Goal: Task Accomplishment & Management: Complete application form

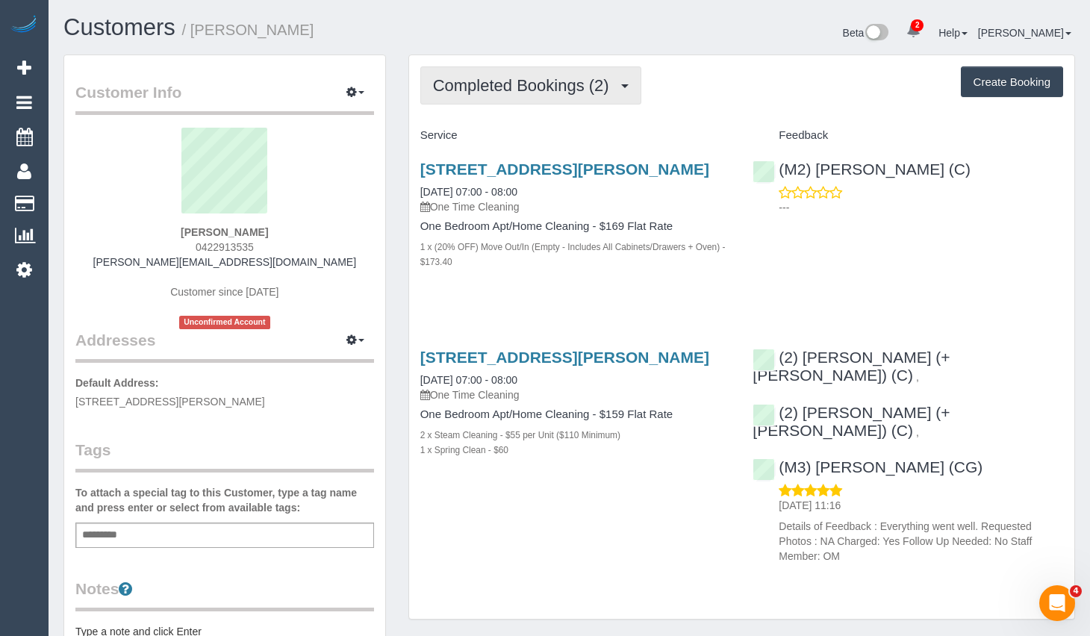
click at [472, 84] on span "Completed Bookings (2)" at bounding box center [525, 85] width 184 height 19
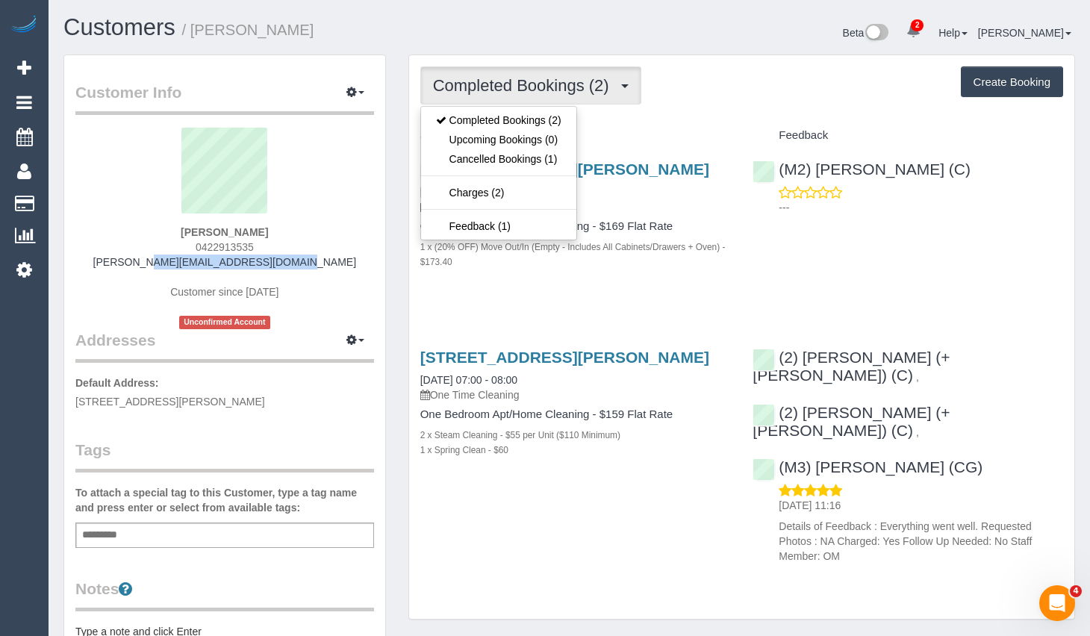
drag, startPoint x: 316, startPoint y: 265, endPoint x: 134, endPoint y: 265, distance: 182.1
click at [134, 265] on div "James Sawyer 0422913535 sawyer.james1996@gmail.com Customer since 2022 Unconfir…" at bounding box center [224, 229] width 299 height 202
copy link "sawyer.james1996@gmail.com"
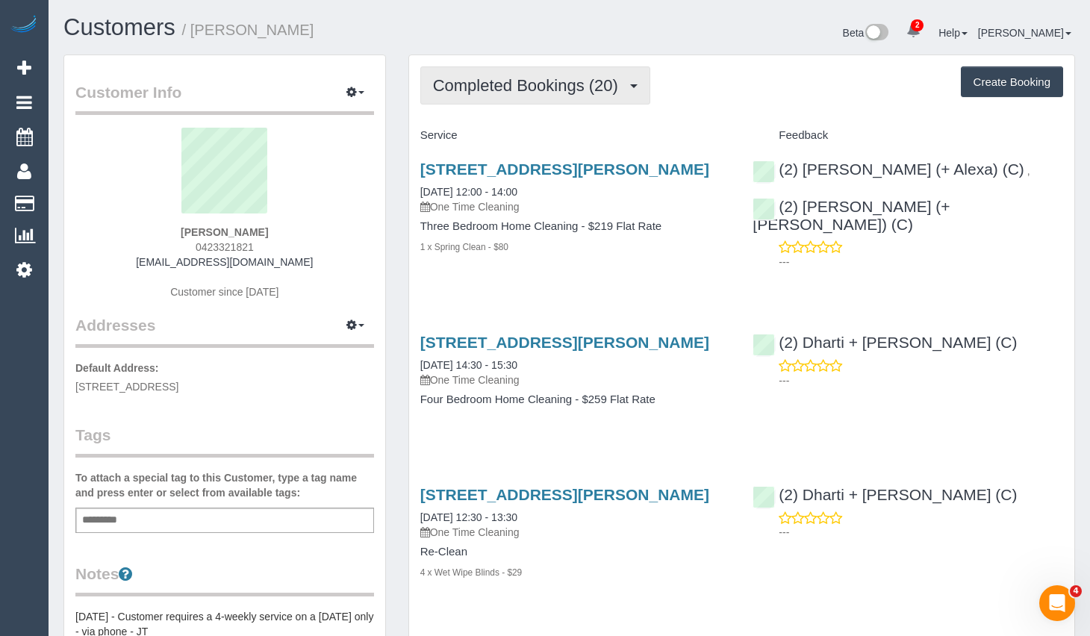
click at [540, 98] on button "Completed Bookings (20)" at bounding box center [535, 85] width 230 height 38
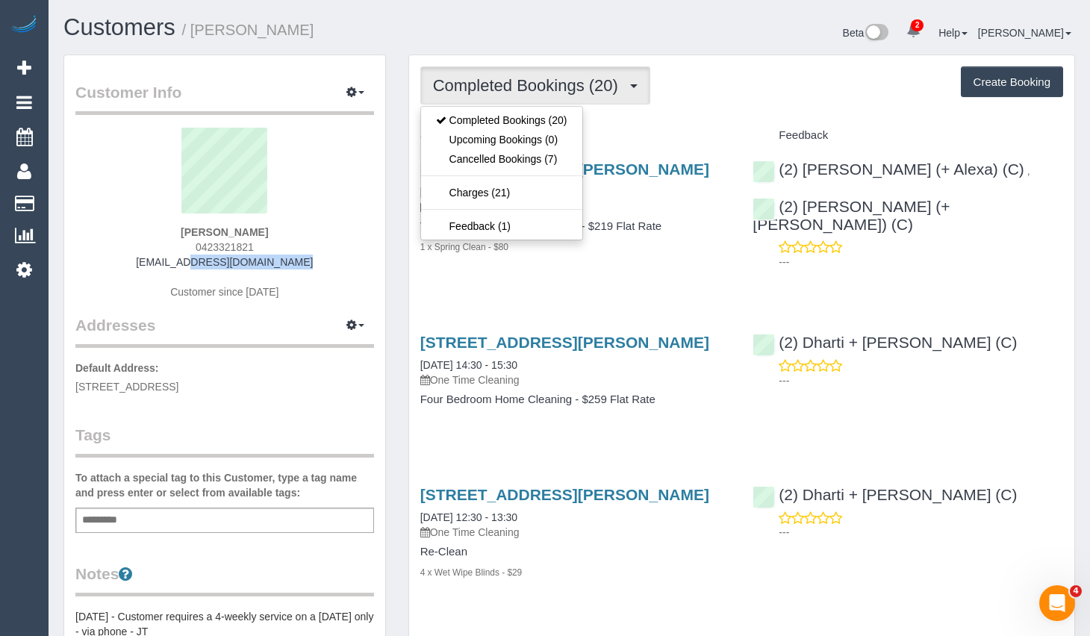
drag, startPoint x: 287, startPoint y: 258, endPoint x: 172, endPoint y: 262, distance: 115.8
click at [172, 262] on div "Lauren LeQuire 0423321821 lequire11@gmail.com Customer since 2021" at bounding box center [224, 221] width 299 height 187
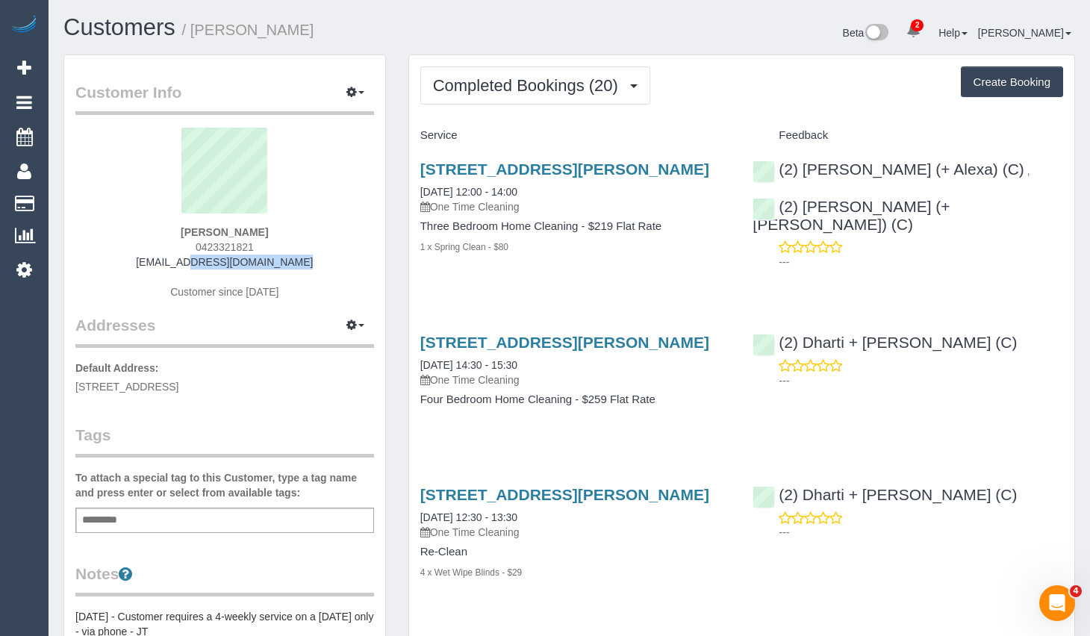
copy link "lequire11@gmail.com"
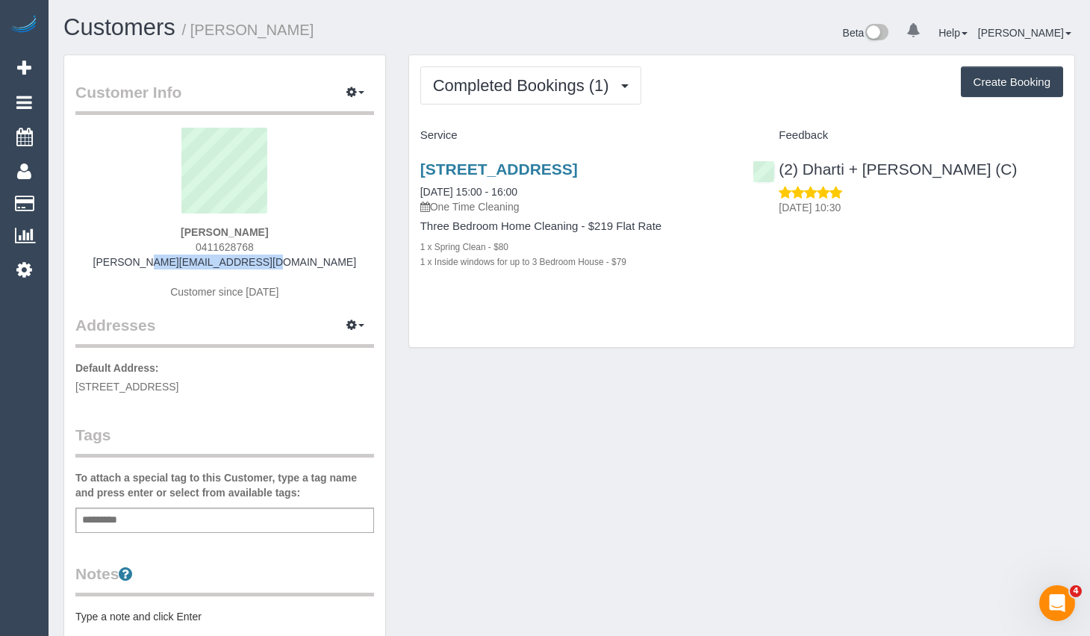
drag, startPoint x: 233, startPoint y: 266, endPoint x: 169, endPoint y: 268, distance: 63.5
click at [169, 268] on div "Allan Tran 0411628768 allan.tran1@gmail.com Customer since 2025" at bounding box center [224, 221] width 299 height 187
copy link "allan.tran1@gmail.com"
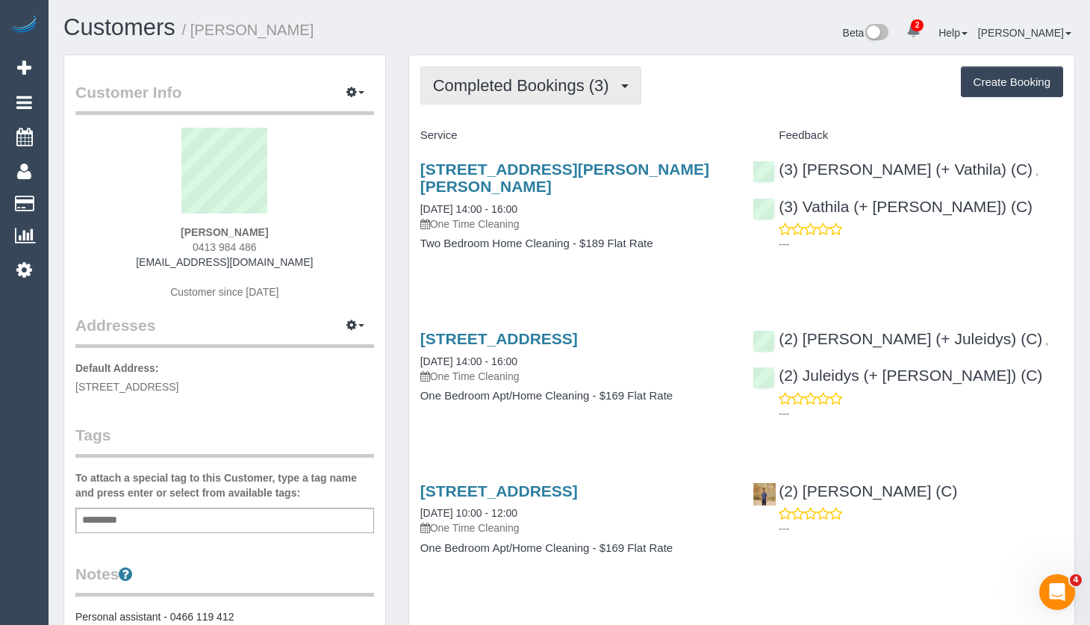
click at [564, 84] on span "Completed Bookings (3)" at bounding box center [525, 85] width 184 height 19
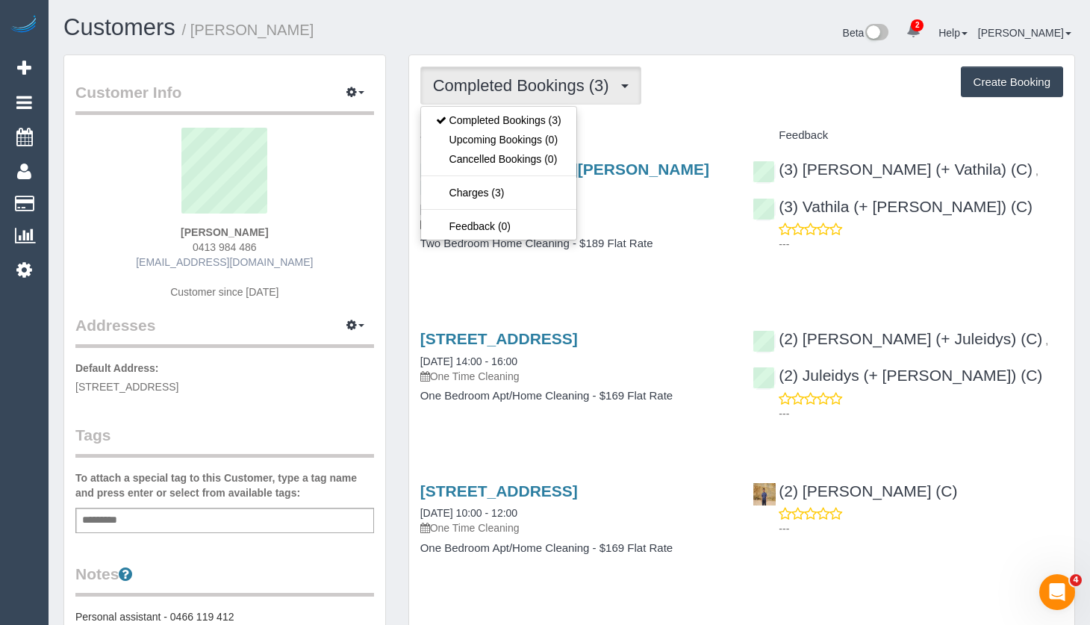
drag, startPoint x: 287, startPoint y: 251, endPoint x: 276, endPoint y: 258, distance: 12.8
click at [286, 251] on div "Ramodh Jayasinghe 0413 984 486 ramodh77@gmail.com Customer since 2025" at bounding box center [224, 221] width 299 height 187
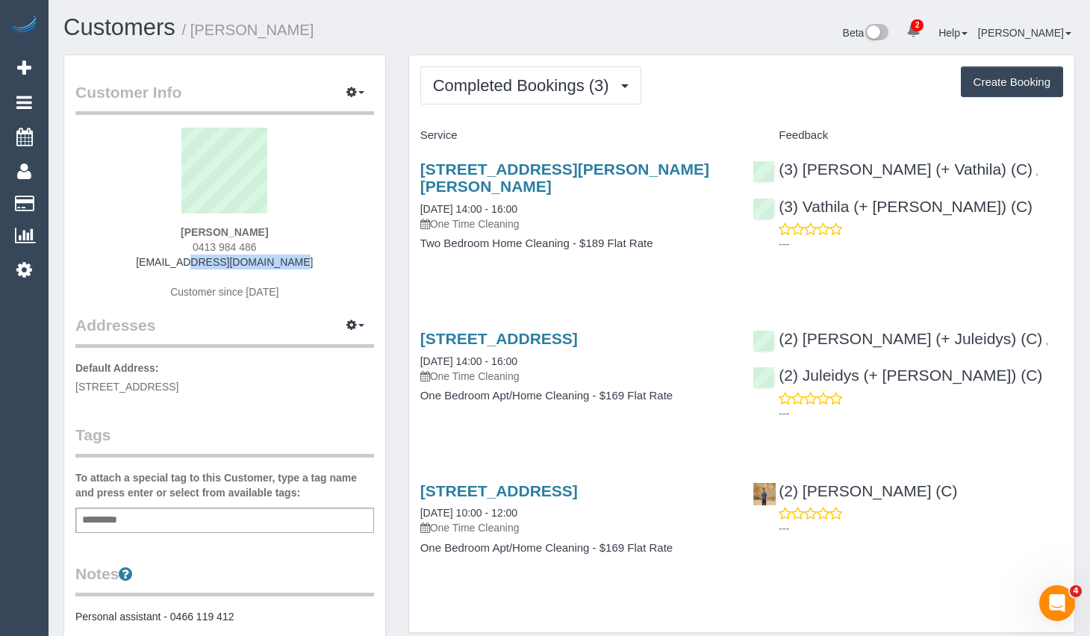
drag, startPoint x: 248, startPoint y: 261, endPoint x: 171, endPoint y: 266, distance: 77.1
click at [171, 266] on div "Ramodh Jayasinghe 0413 984 486 ramodh77@gmail.com Customer since 2025" at bounding box center [224, 221] width 299 height 187
copy link "ramodh77@gmail.com"
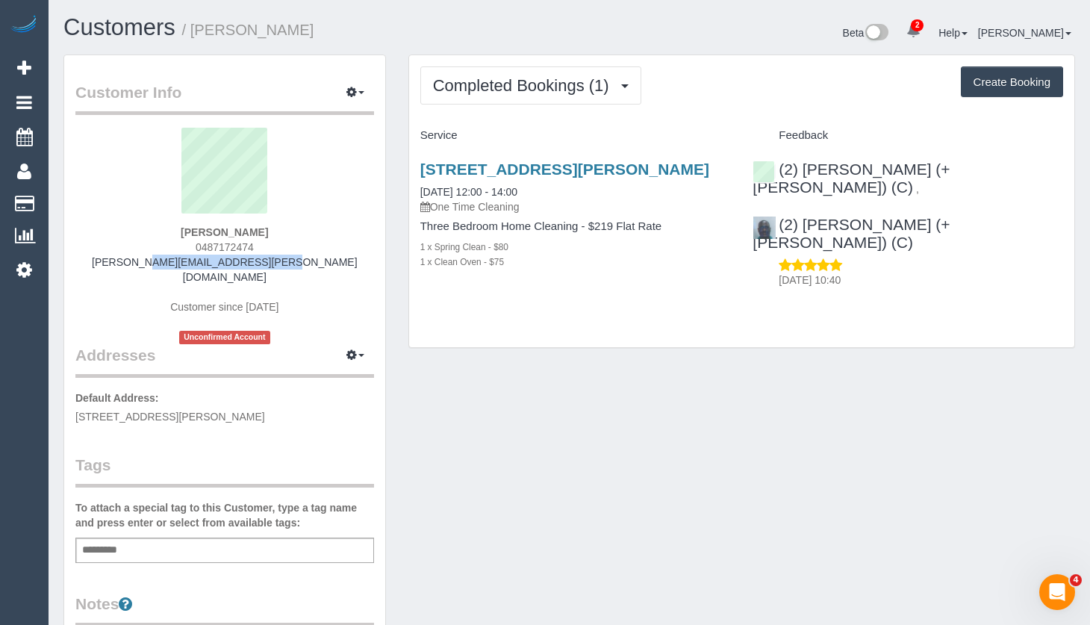
drag, startPoint x: 296, startPoint y: 260, endPoint x: 157, endPoint y: 258, distance: 139.6
click at [158, 258] on div "[PERSON_NAME] 0487172474 [PERSON_NAME][EMAIL_ADDRESS][PERSON_NAME][DOMAIN_NAME]…" at bounding box center [224, 236] width 299 height 216
copy link "[PERSON_NAME][EMAIL_ADDRESS][PERSON_NAME][DOMAIN_NAME]"
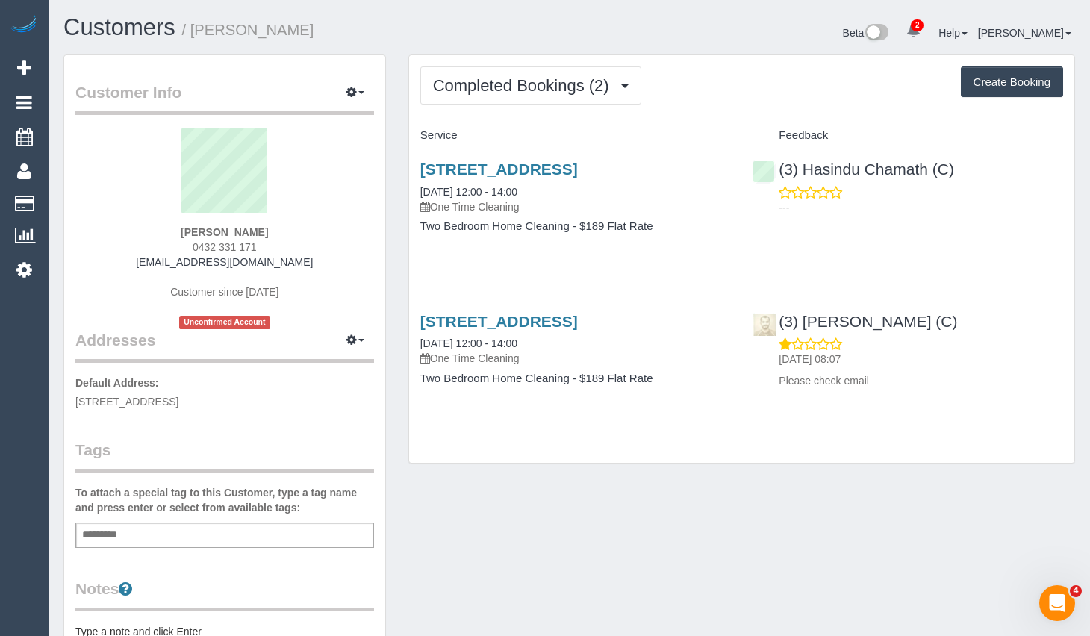
drag, startPoint x: 299, startPoint y: 262, endPoint x: 411, endPoint y: 160, distance: 151.7
click at [167, 266] on div "Okechukwu Ezejibuaku 0432 331 171 okeybodies@gmail.com Customer since 2025 Unco…" at bounding box center [224, 229] width 299 height 202
copy link "okeybodies@gmail.com"
click at [555, 82] on span "Completed Bookings (2)" at bounding box center [525, 85] width 184 height 19
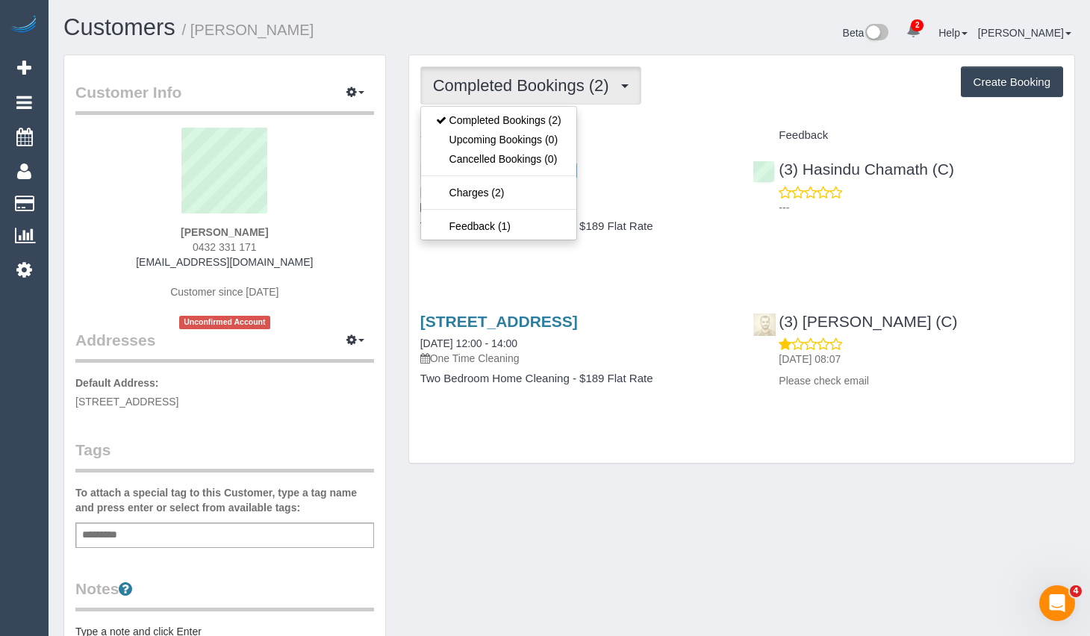
click at [1084, 198] on div "Completed Bookings (2) Completed Bookings (2) Upcoming Bookings (0) Cancelled B…" at bounding box center [741, 266] width 689 height 425
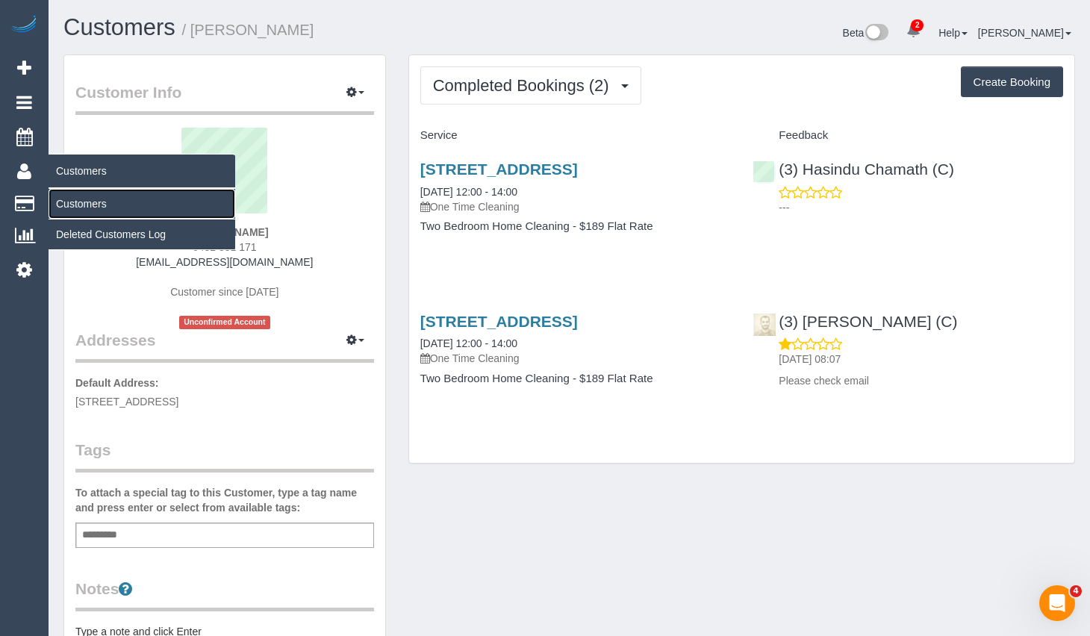
click at [84, 199] on link "Customers" at bounding box center [142, 204] width 187 height 30
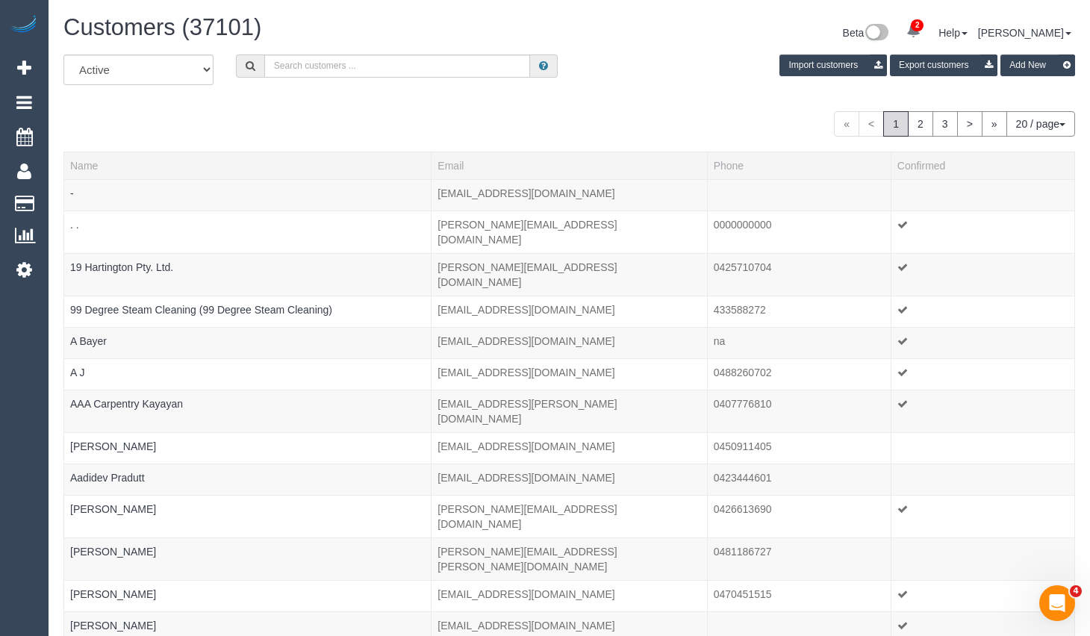
click at [25, 572] on div "2 Beta Your Notifications You have 0 alerts × You have 1 to charge for 20/08/20…" at bounding box center [24, 318] width 49 height 636
click at [25, 66] on icon at bounding box center [24, 68] width 14 height 18
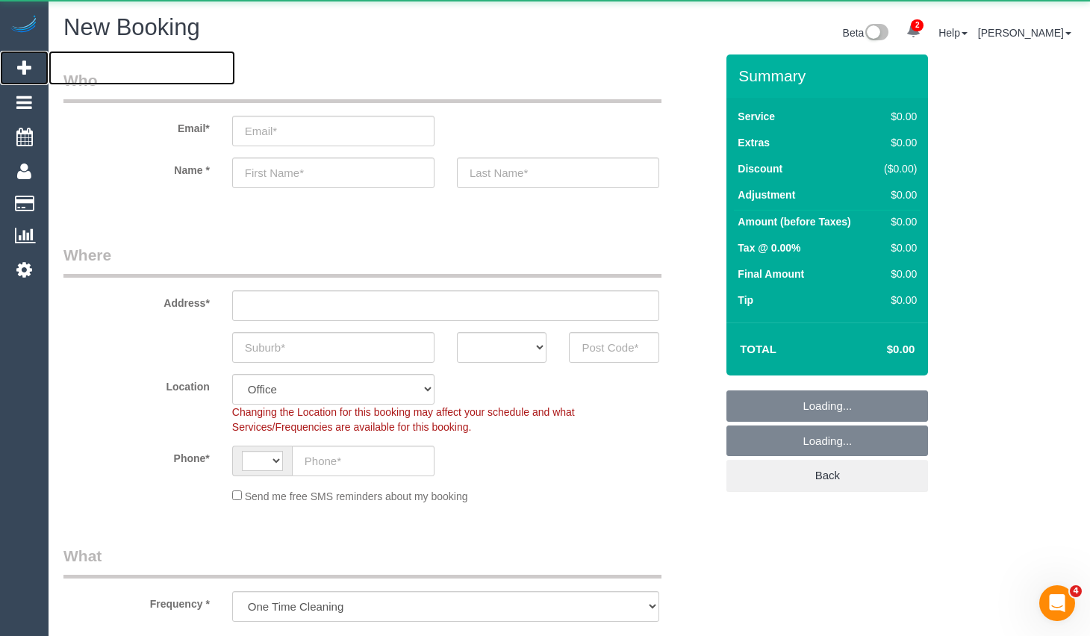
select select "object:998"
select select "string:AU"
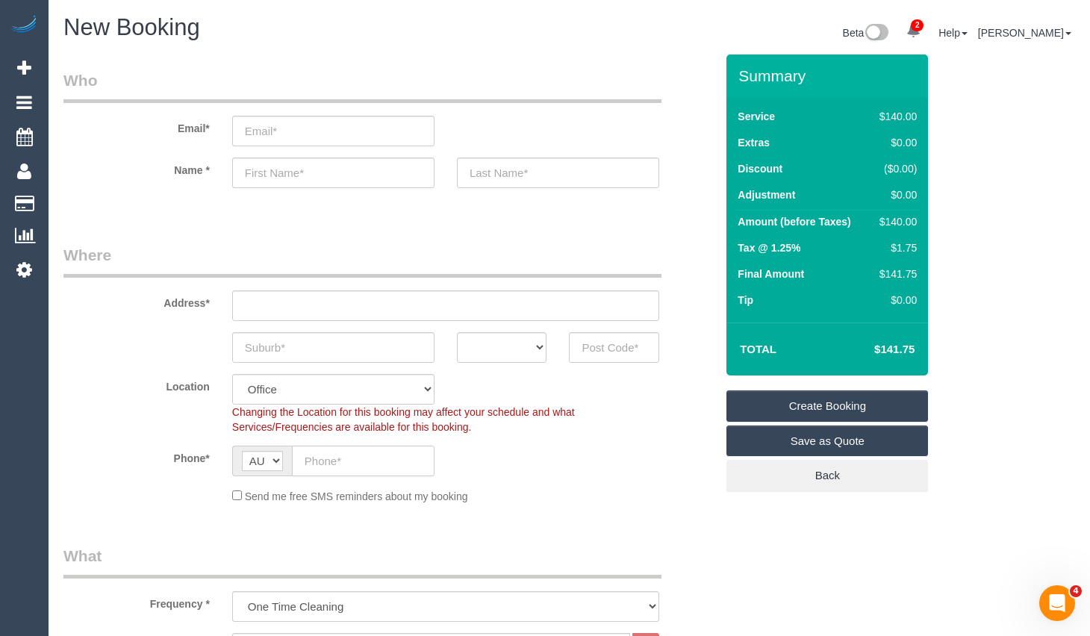
drag, startPoint x: 369, startPoint y: 467, endPoint x: 401, endPoint y: 452, distance: 34.4
click at [369, 467] on input "text" at bounding box center [363, 461] width 143 height 31
type input "0405 253 495"
click at [516, 348] on select "ACT NSW NT QLD SA TAS VIC WA" at bounding box center [502, 347] width 90 height 31
select select "VIC"
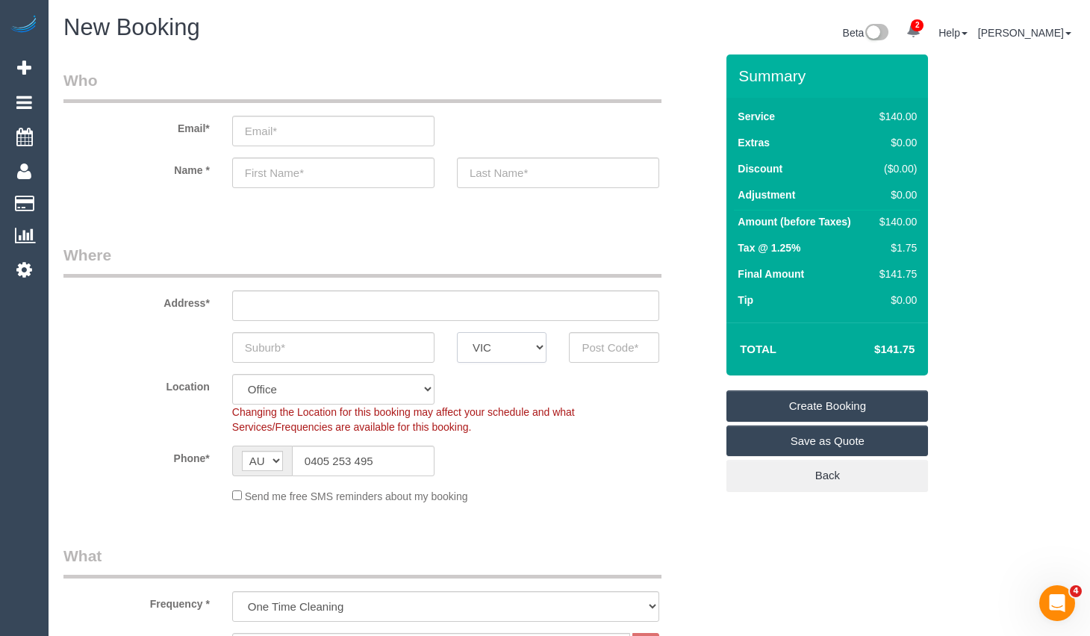
click at [457, 332] on select "ACT NSW NT QLD SA TAS VIC WA" at bounding box center [502, 347] width 90 height 31
click at [372, 136] on input "email" at bounding box center [333, 131] width 202 height 31
click at [365, 134] on input "bealevictoria" at bounding box center [333, 131] width 202 height 31
drag, startPoint x: 346, startPoint y: 136, endPoint x: 316, endPoint y: 140, distance: 30.1
click at [316, 140] on input "bealevictoria@gmail.com" at bounding box center [333, 131] width 202 height 31
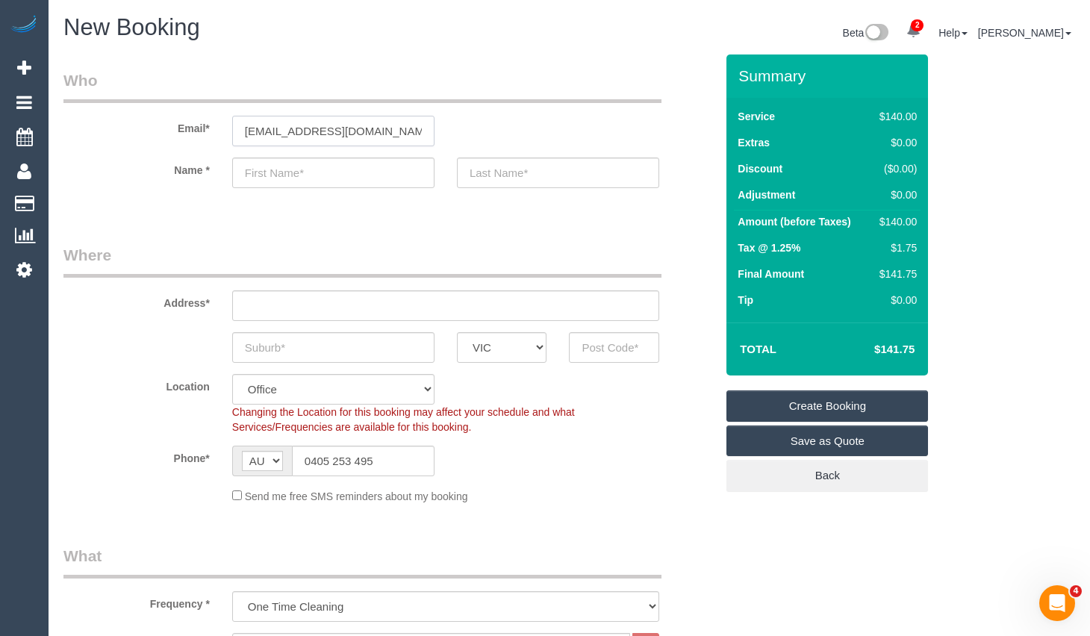
type input "[EMAIL_ADDRESS][DOMAIN_NAME]"
click at [325, 173] on input "text" at bounding box center [333, 172] width 202 height 31
type input "[PERSON_NAME]"
click at [514, 181] on input "text" at bounding box center [558, 172] width 202 height 31
click at [484, 175] on input "BEale" at bounding box center [558, 172] width 202 height 31
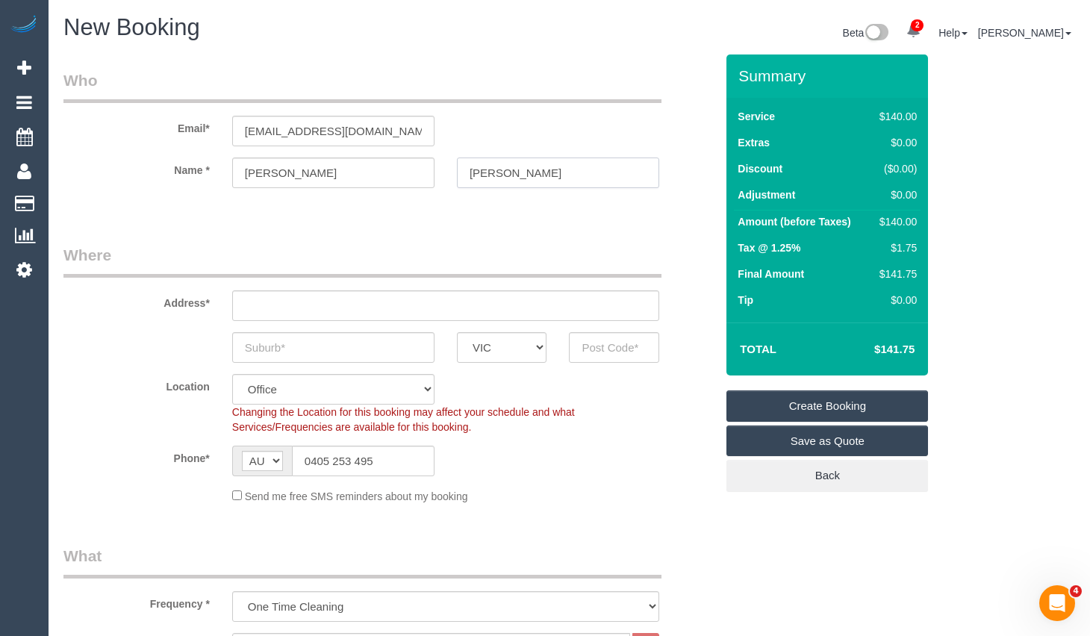
type input "[PERSON_NAME]"
click at [375, 307] on input "text" at bounding box center [445, 305] width 427 height 31
type input "61 Illawarra Rd"
click at [377, 355] on input "text" at bounding box center [333, 347] width 202 height 31
type input "HAwtho"
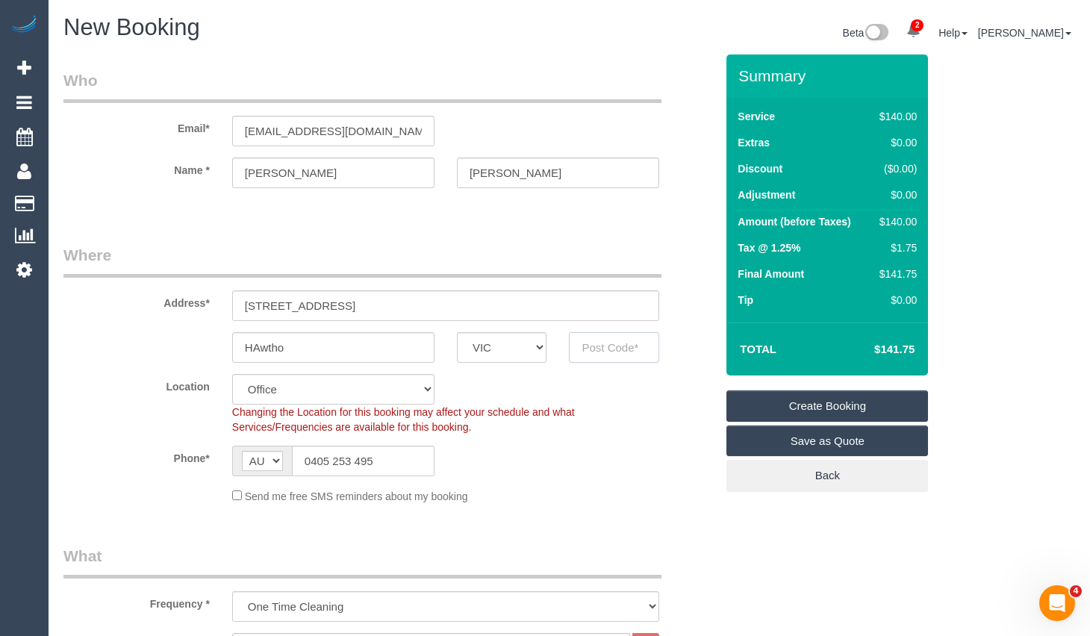
click at [631, 357] on input "text" at bounding box center [614, 347] width 90 height 31
type input "3122"
click at [258, 342] on input "HAwtho" at bounding box center [333, 347] width 202 height 31
type input "Hawtho"
select select "55"
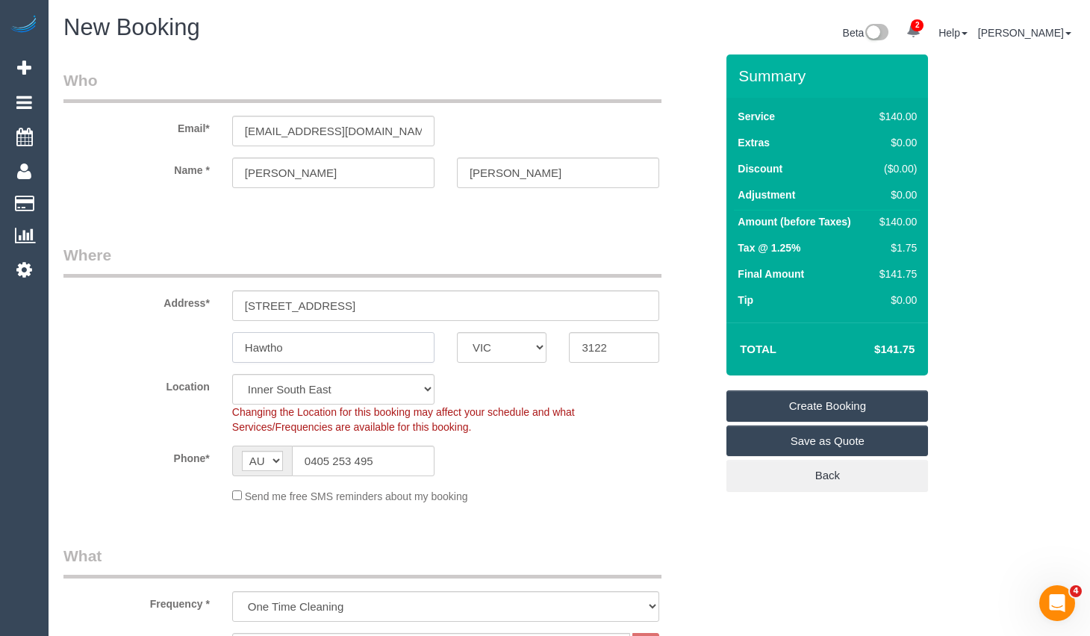
click at [348, 345] on input "Hawtho" at bounding box center [333, 347] width 202 height 31
select select "object:2538"
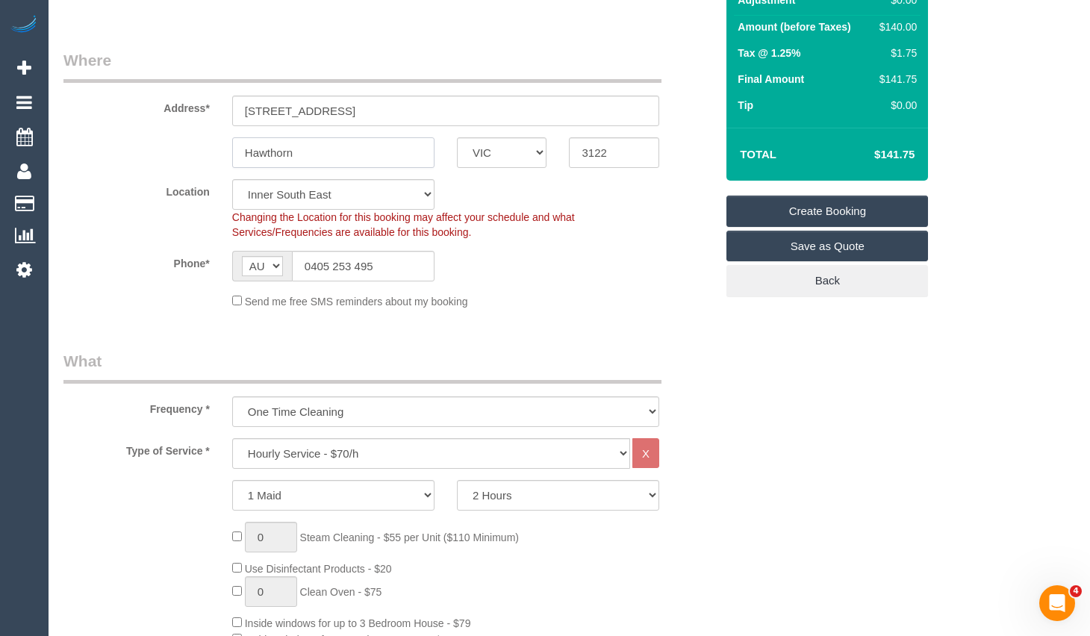
scroll to position [149, 0]
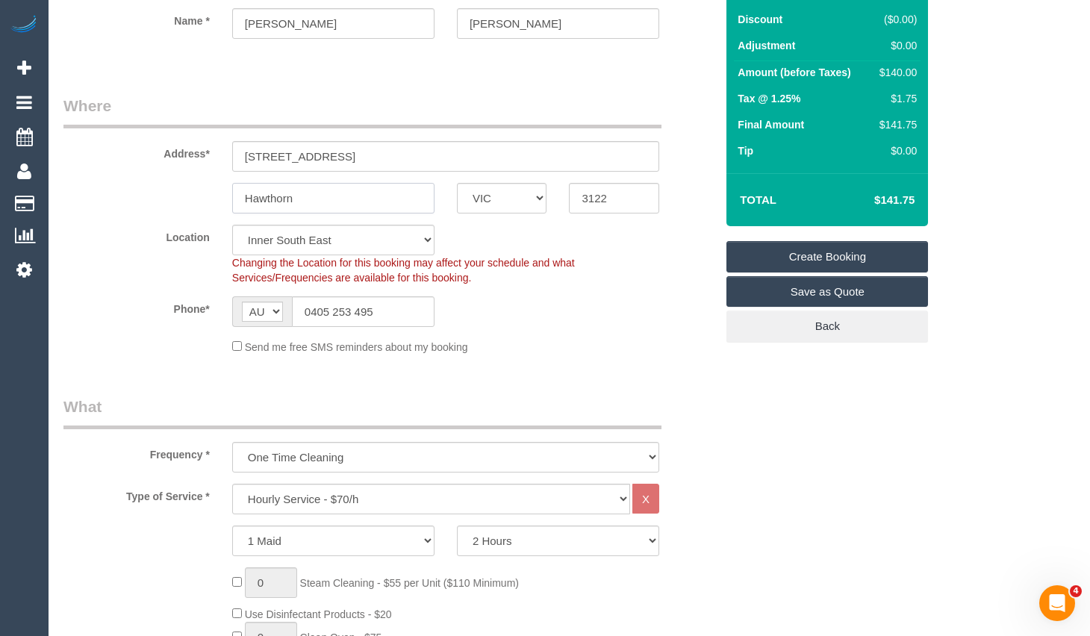
type input "Hawthorn"
drag, startPoint x: 216, startPoint y: 163, endPoint x: 181, endPoint y: 163, distance: 35.1
click at [181, 163] on div "Address* 61 Illawarra Rd" at bounding box center [389, 133] width 674 height 77
click at [405, 140] on div "Address* 61 Illawarra Rd" at bounding box center [389, 133] width 674 height 77
drag, startPoint x: 405, startPoint y: 155, endPoint x: 124, endPoint y: 153, distance: 280.7
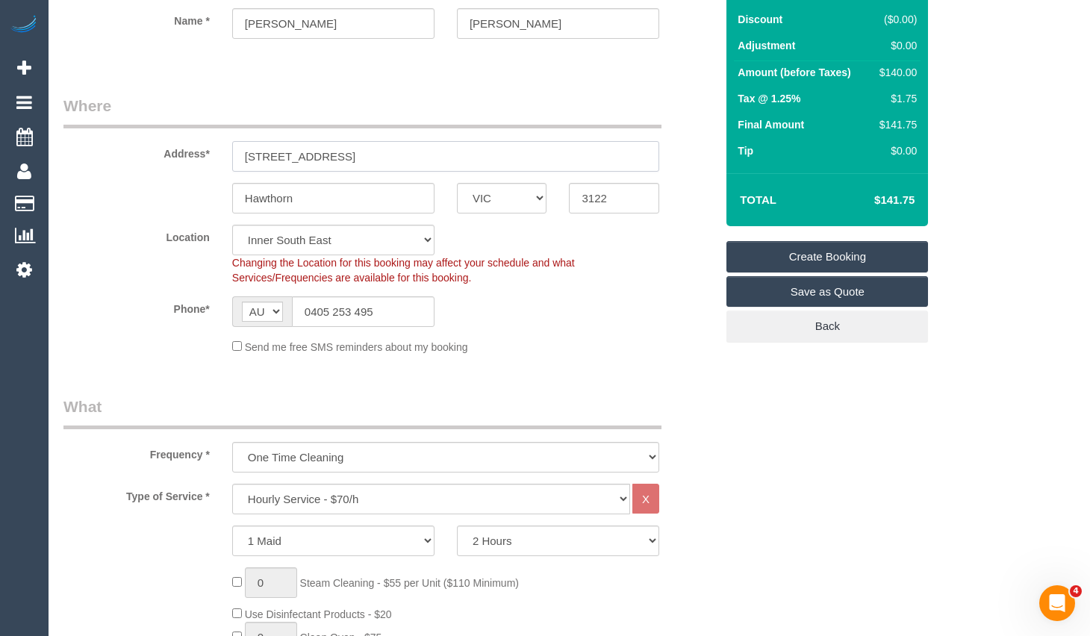
click at [119, 156] on div "Address* 61 Illawarra Rd" at bounding box center [389, 133] width 674 height 77
type input "591"
click at [640, 212] on input "3122" at bounding box center [614, 198] width 90 height 31
type input "3124"
drag, startPoint x: 323, startPoint y: 205, endPoint x: 105, endPoint y: 193, distance: 219.0
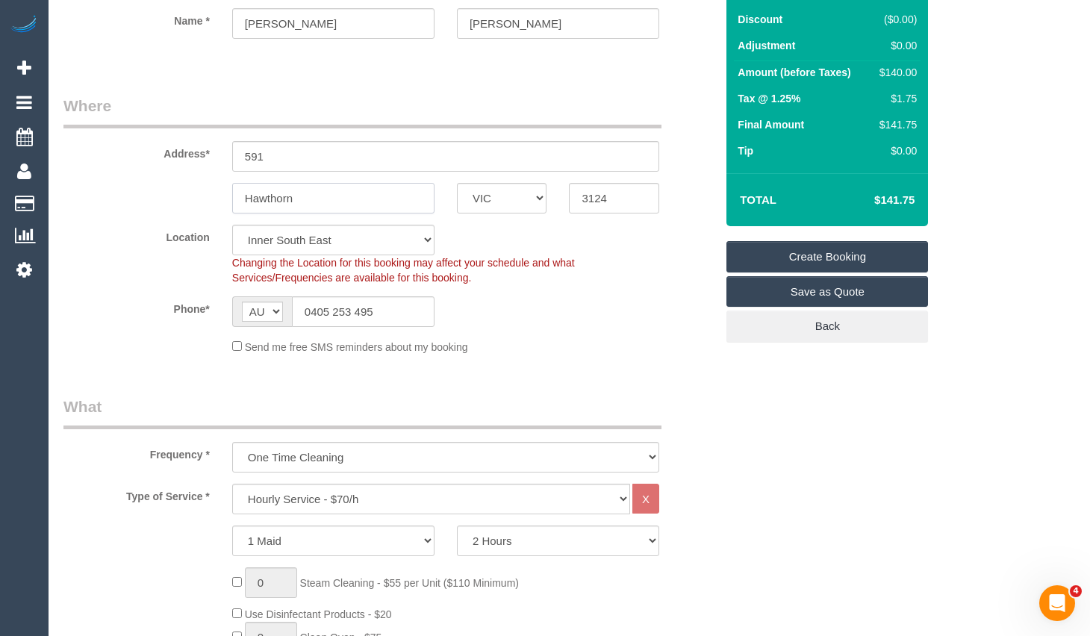
click at [105, 193] on div "Hawthorn ACT NSW NT QLD SA TAS VIC WA 3124" at bounding box center [389, 198] width 674 height 31
type input "Ca"
select select "58"
type input "Cam"
select select "object:3098"
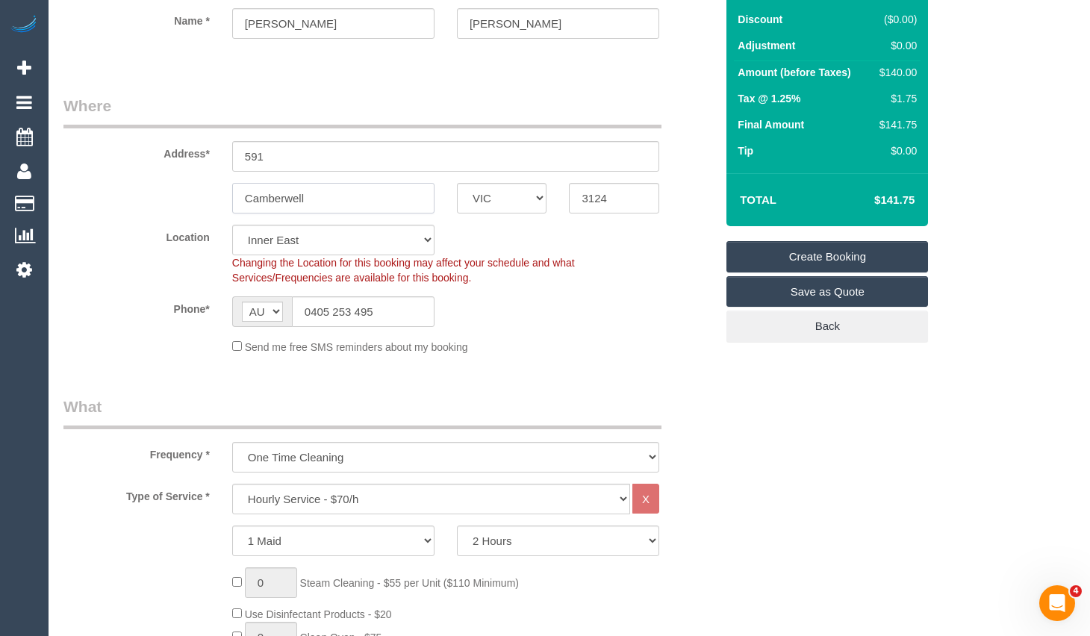
type input "Camberwell"
click at [390, 162] on input "591" at bounding box center [445, 156] width 427 height 31
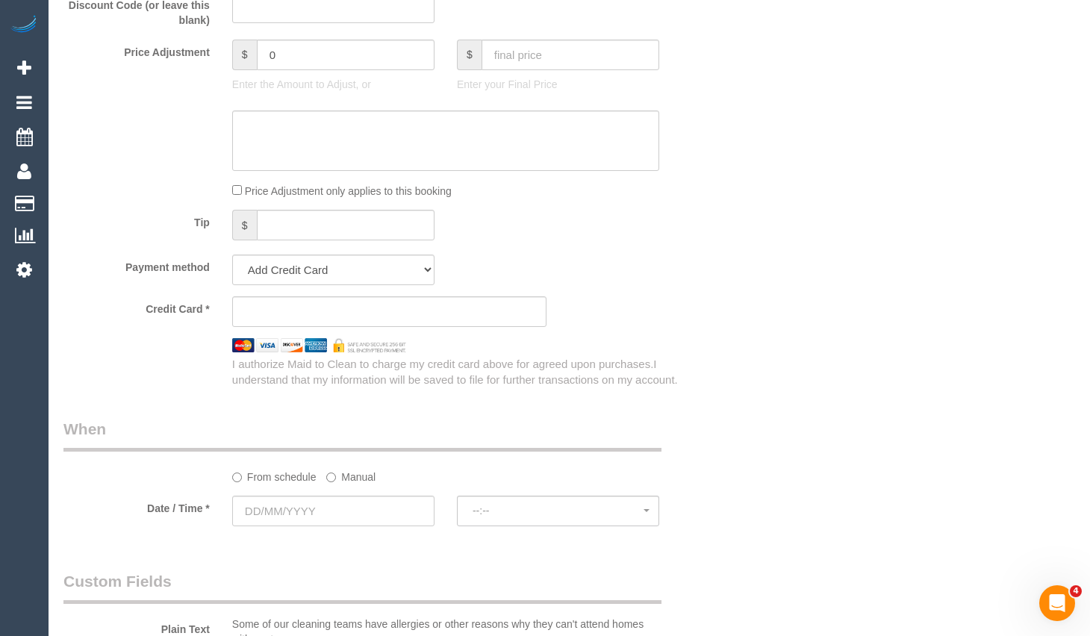
scroll to position [1493, 0]
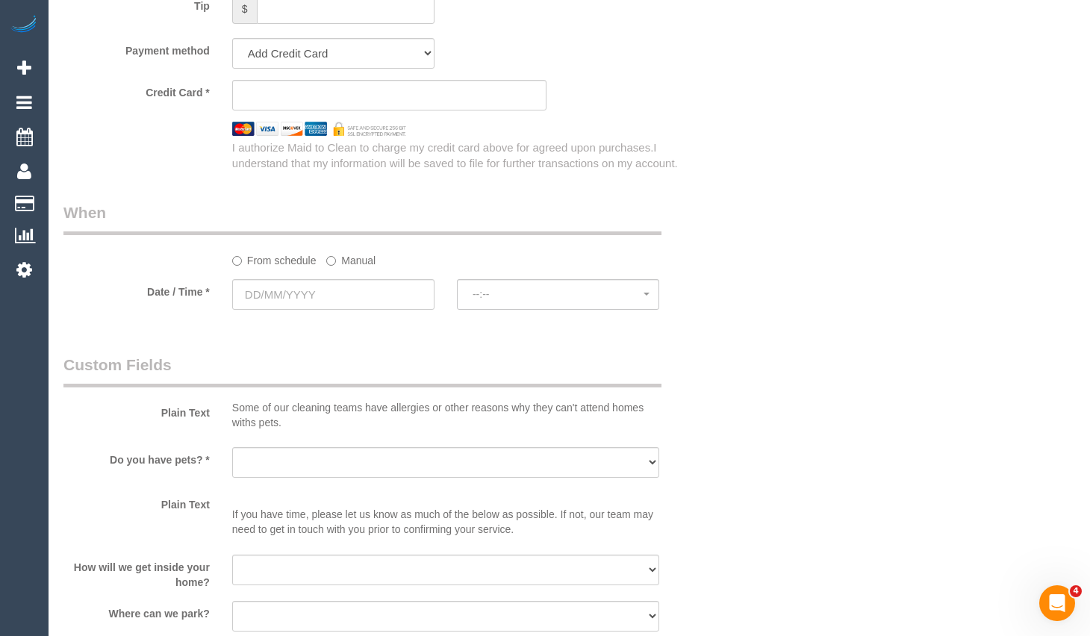
type input "[STREET_ADDRESS]"
click at [266, 294] on input "text" at bounding box center [333, 294] width 202 height 31
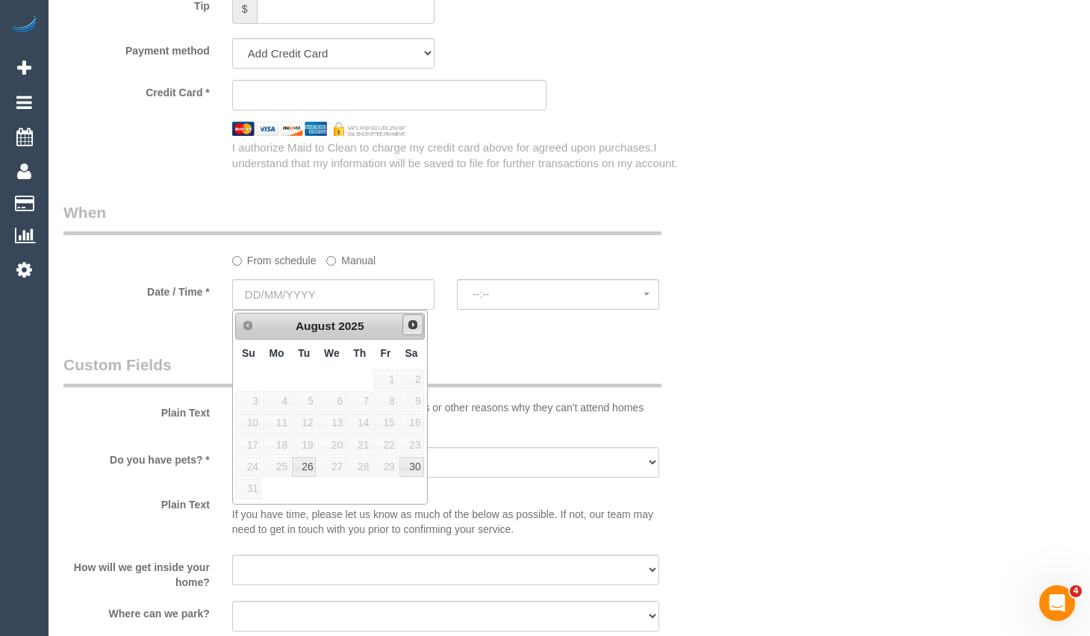
click at [417, 316] on link "Next" at bounding box center [412, 324] width 21 height 21
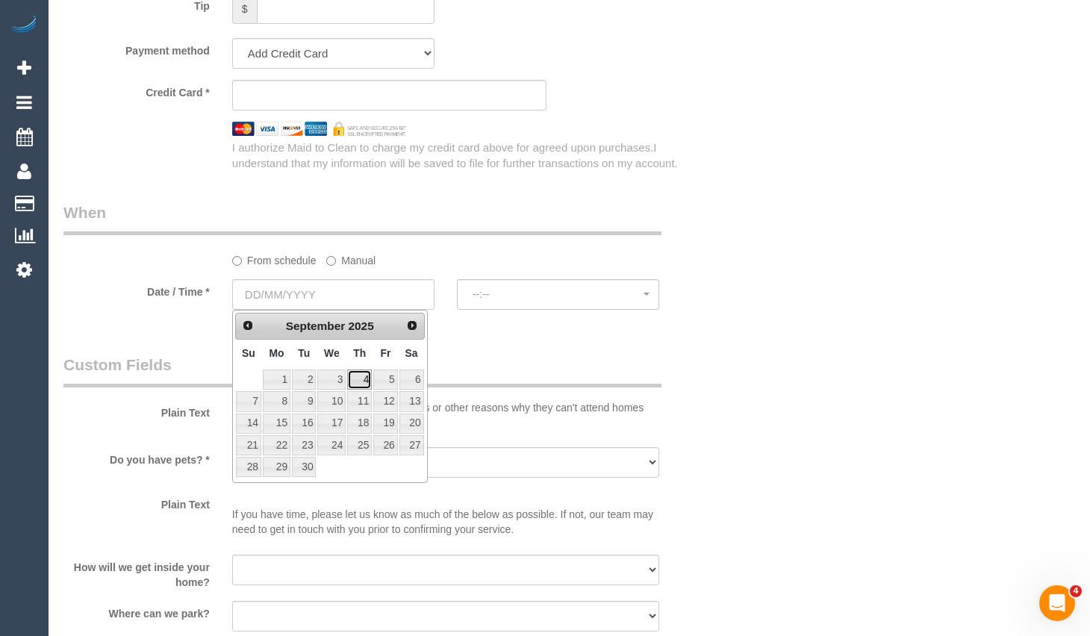
click at [360, 381] on link "4" at bounding box center [359, 379] width 25 height 20
type input "[DATE]"
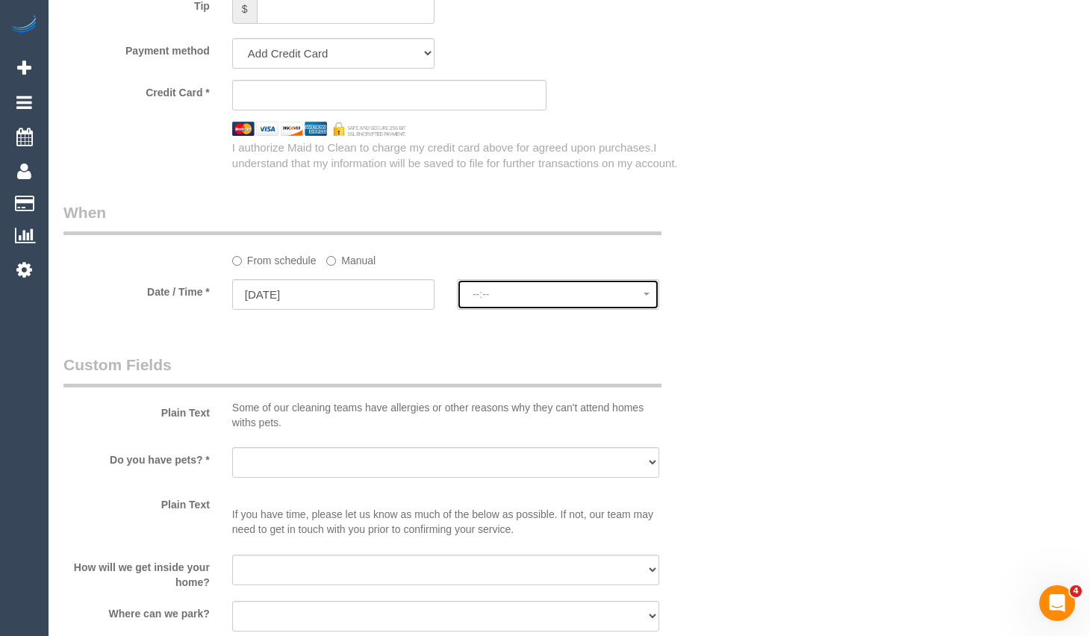
click at [546, 303] on button "--:--" at bounding box center [558, 294] width 202 height 31
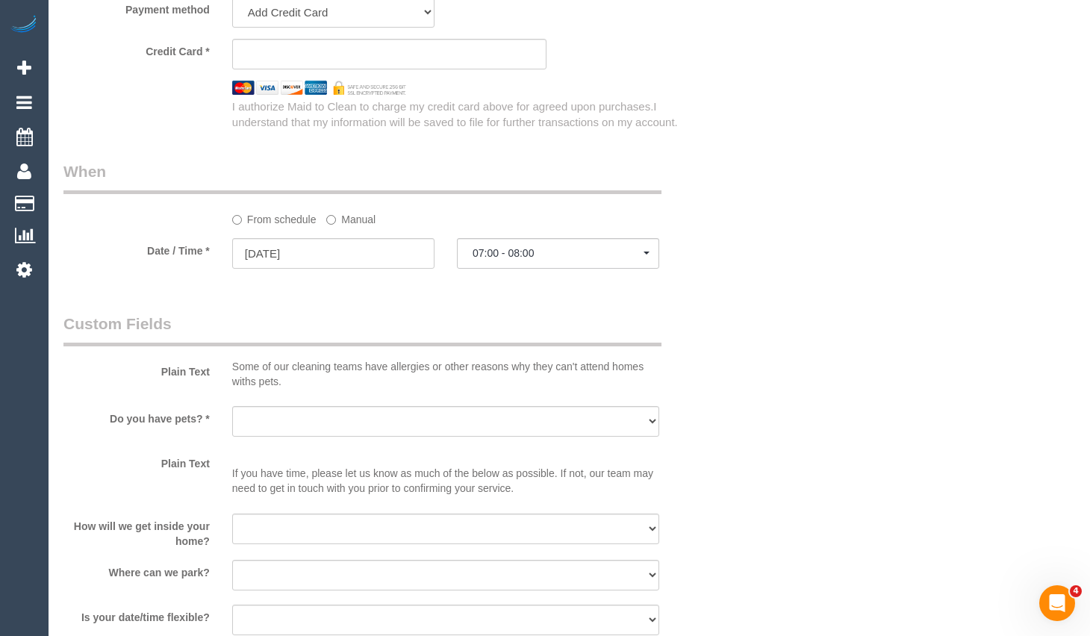
scroll to position [1568, 0]
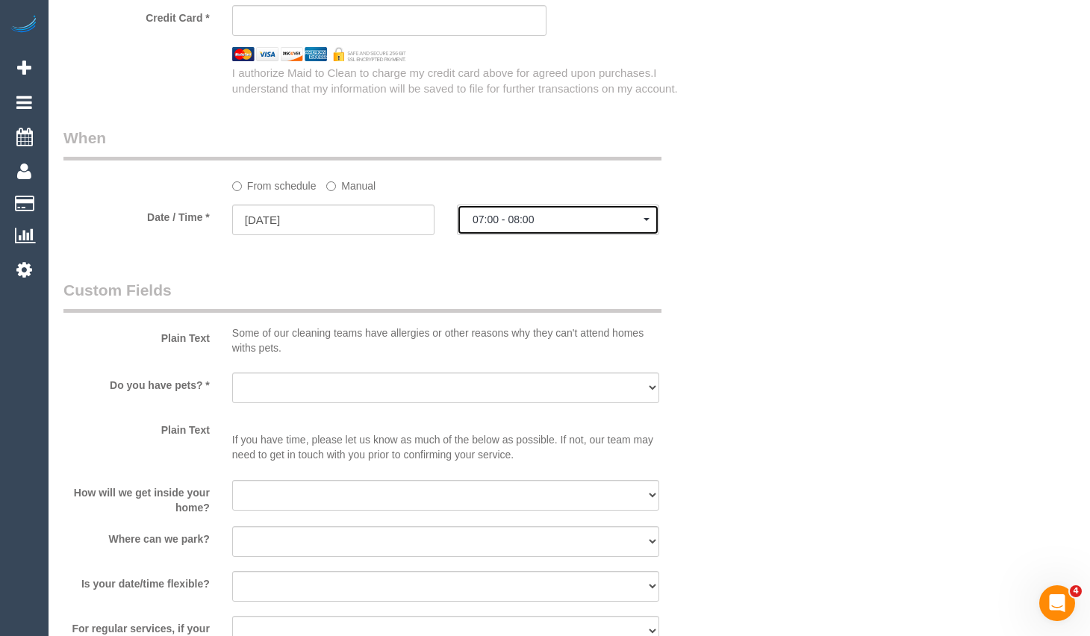
click at [580, 226] on button "07:00 - 08:00" at bounding box center [558, 220] width 202 height 31
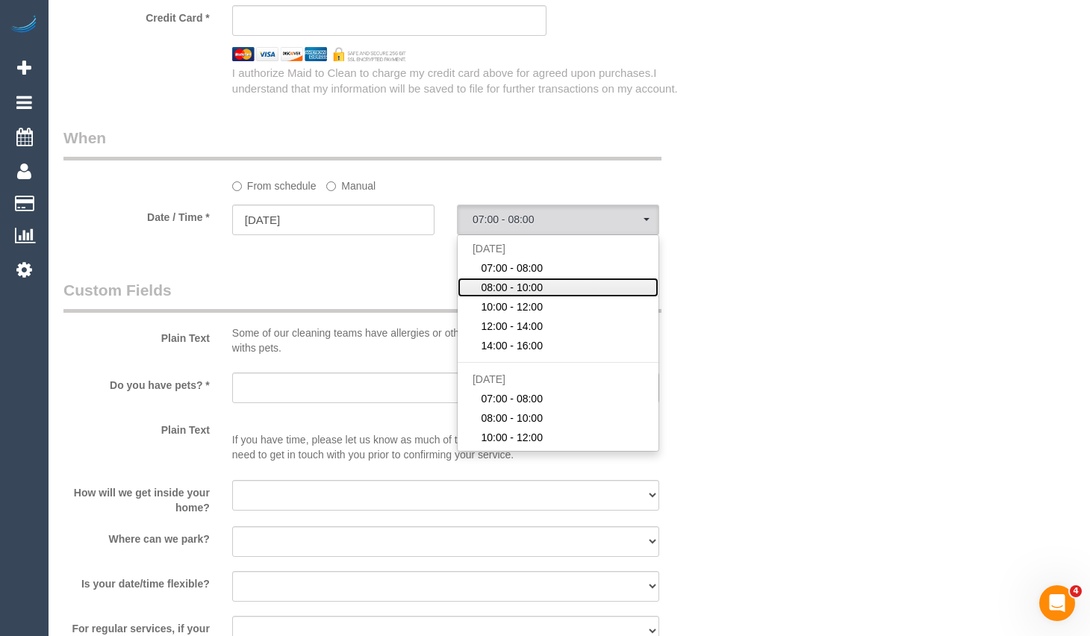
click at [537, 281] on span "08:00 - 10:00" at bounding box center [512, 287] width 62 height 15
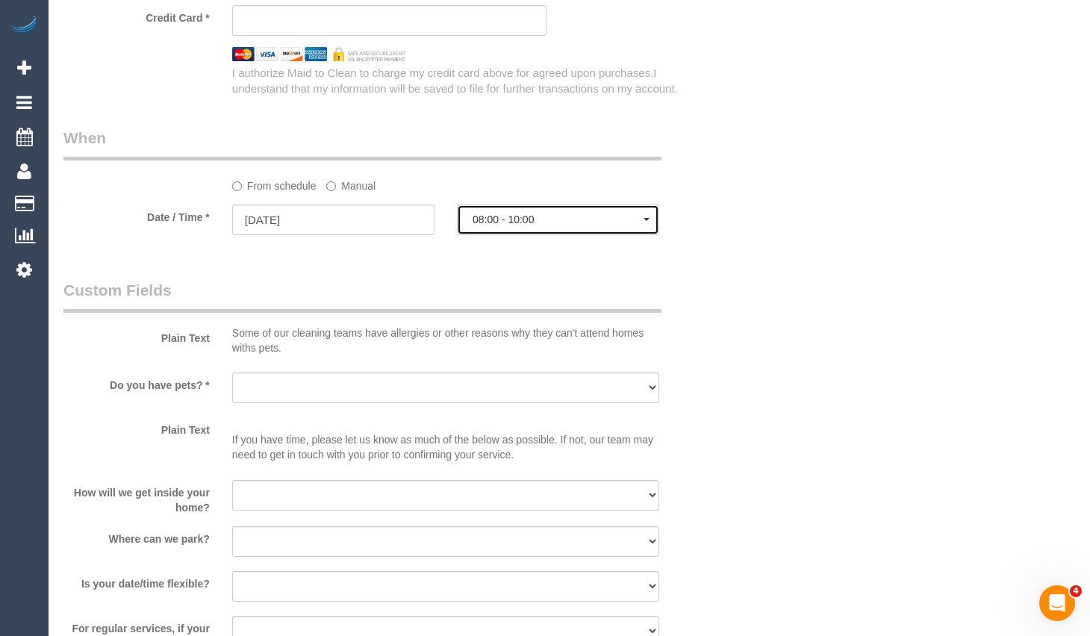
click at [569, 228] on button "08:00 - 10:00" at bounding box center [558, 220] width 202 height 31
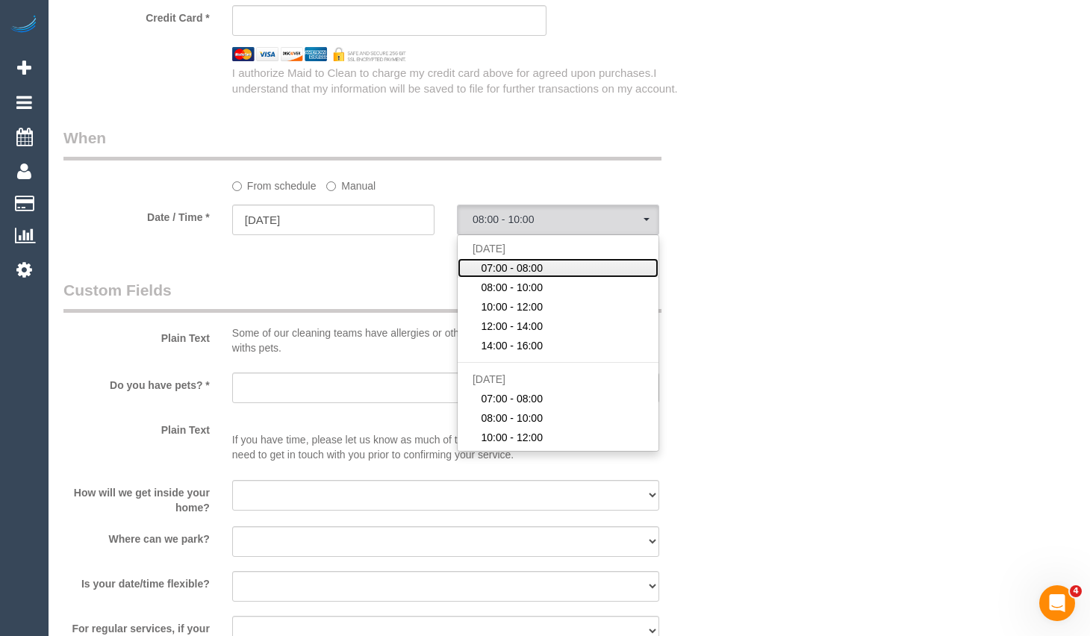
click at [508, 265] on span "07:00 - 08:00" at bounding box center [512, 268] width 62 height 15
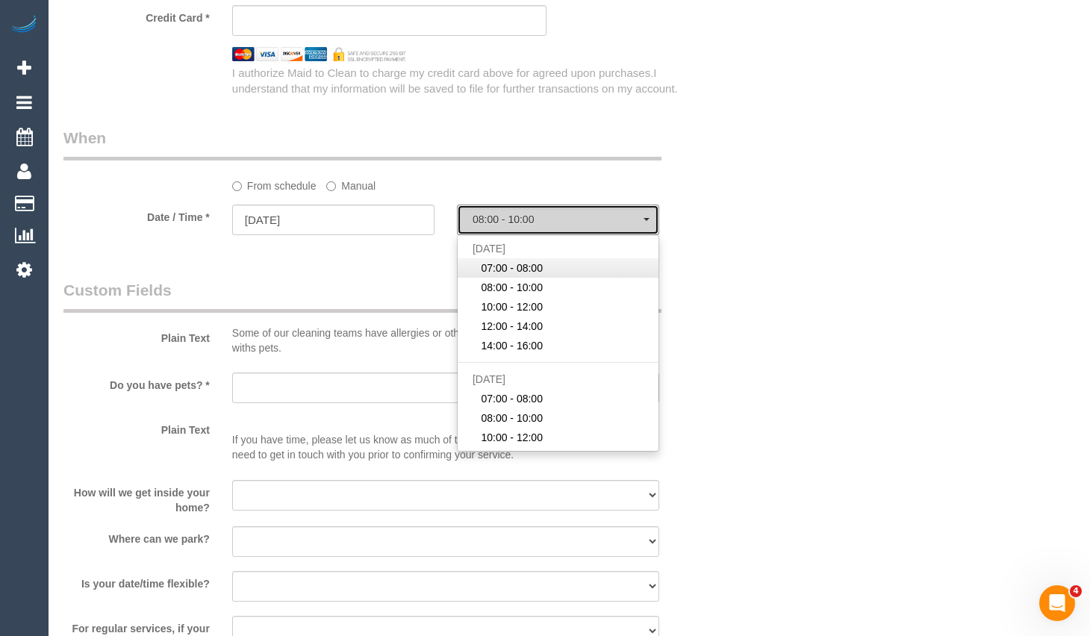
select select "spot1"
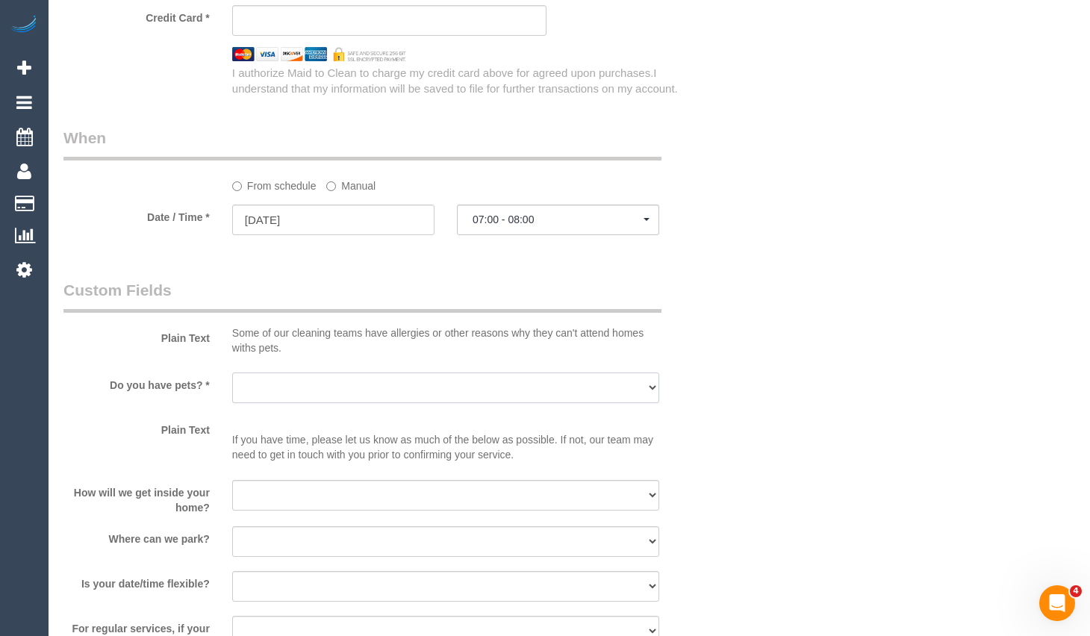
click at [396, 385] on select "Yes - Cats Yes - Dogs No pets Yes - Dogs and Cats Yes - Other" at bounding box center [445, 387] width 427 height 31
select select "number:28"
click at [232, 372] on select "Yes - Cats Yes - Dogs No pets Yes - Dogs and Cats Yes - Other" at bounding box center [445, 387] width 427 height 31
click at [320, 511] on div at bounding box center [445, 512] width 427 height 3
click at [317, 499] on select "I will be home Key will be left (please provide details below) Lock box/Access …" at bounding box center [445, 495] width 427 height 31
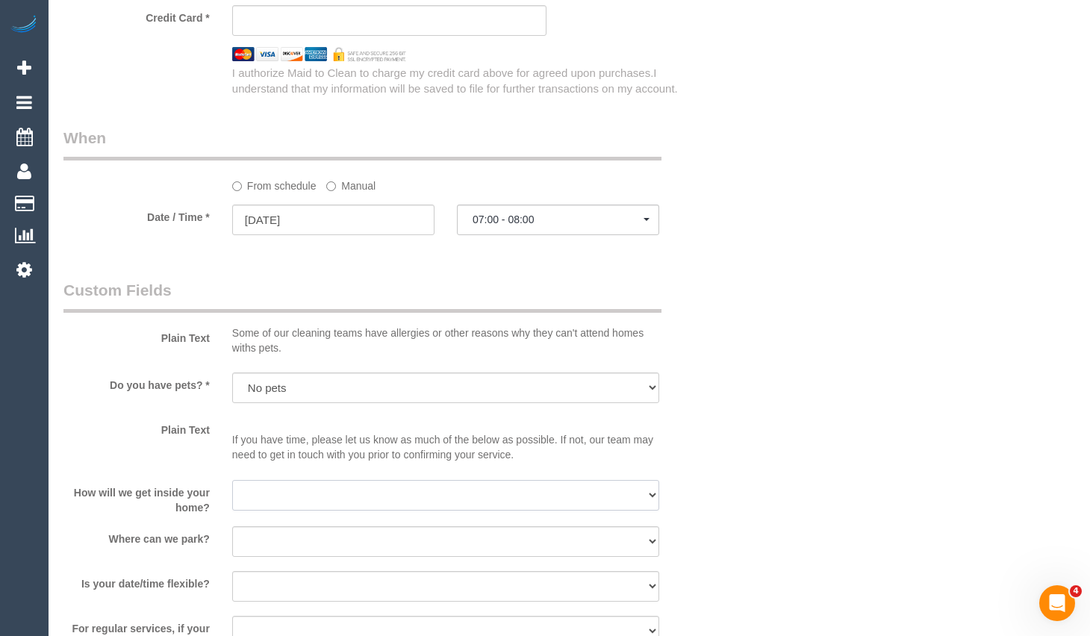
select select "number:14"
click at [232, 480] on select "I will be home Key will be left (please provide details below) Lock box/Access …" at bounding box center [445, 495] width 427 height 31
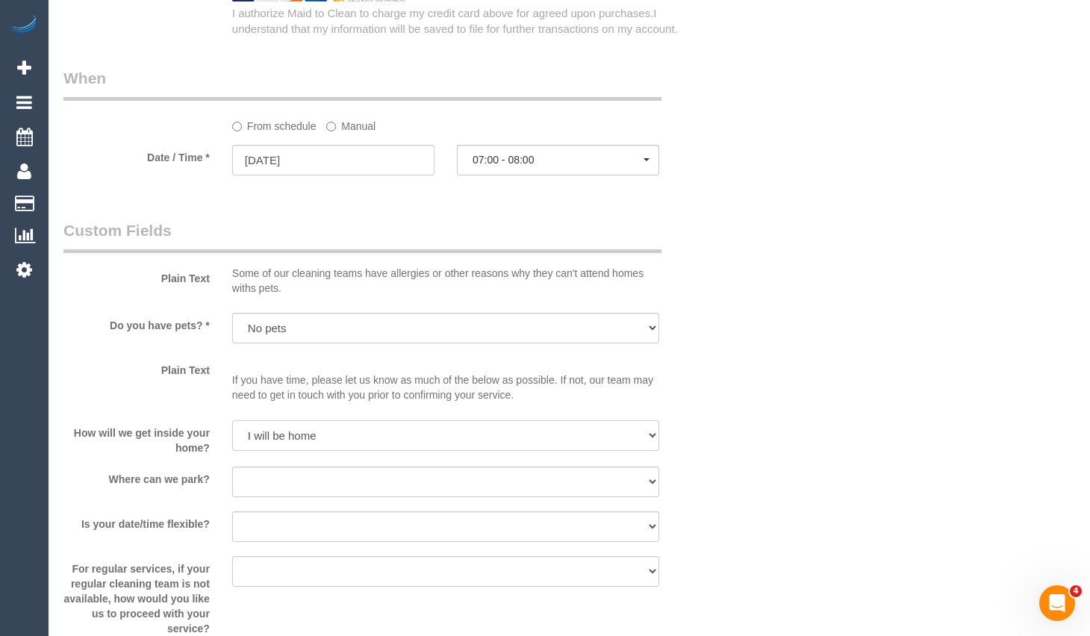
scroll to position [1791, 0]
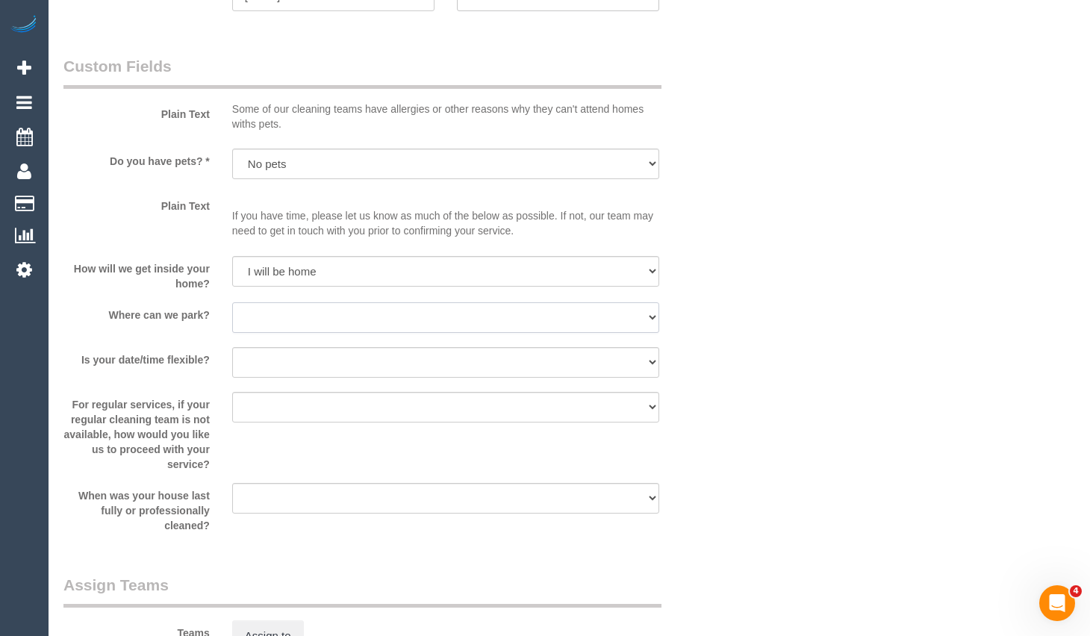
click at [417, 313] on select "I will provide parking on-site Free street parking Paid street parking (cost wi…" at bounding box center [445, 317] width 427 height 31
select select "number:18"
click at [232, 302] on select "I will provide parking on-site Free street parking Paid street parking (cost wi…" at bounding box center [445, 317] width 427 height 31
click at [404, 357] on select "Yes - date and time Yes - date but not time Yes - time but not date No - No fle…" at bounding box center [445, 362] width 427 height 31
select select "number:25"
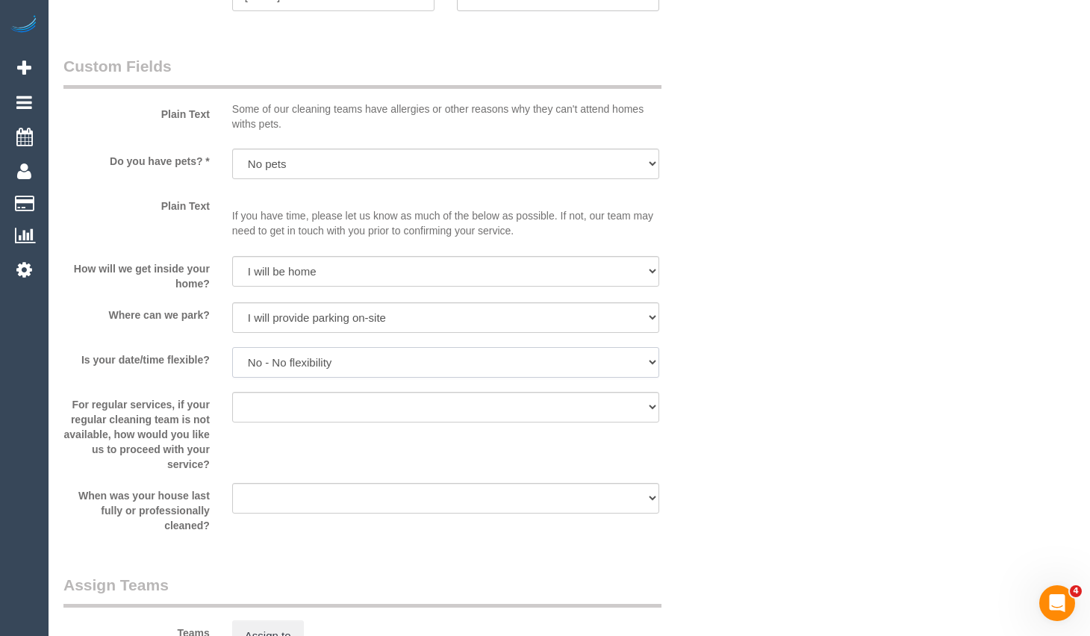
click at [232, 347] on select "Yes - date and time Yes - date but not time Yes - time but not date No - No fle…" at bounding box center [445, 362] width 427 height 31
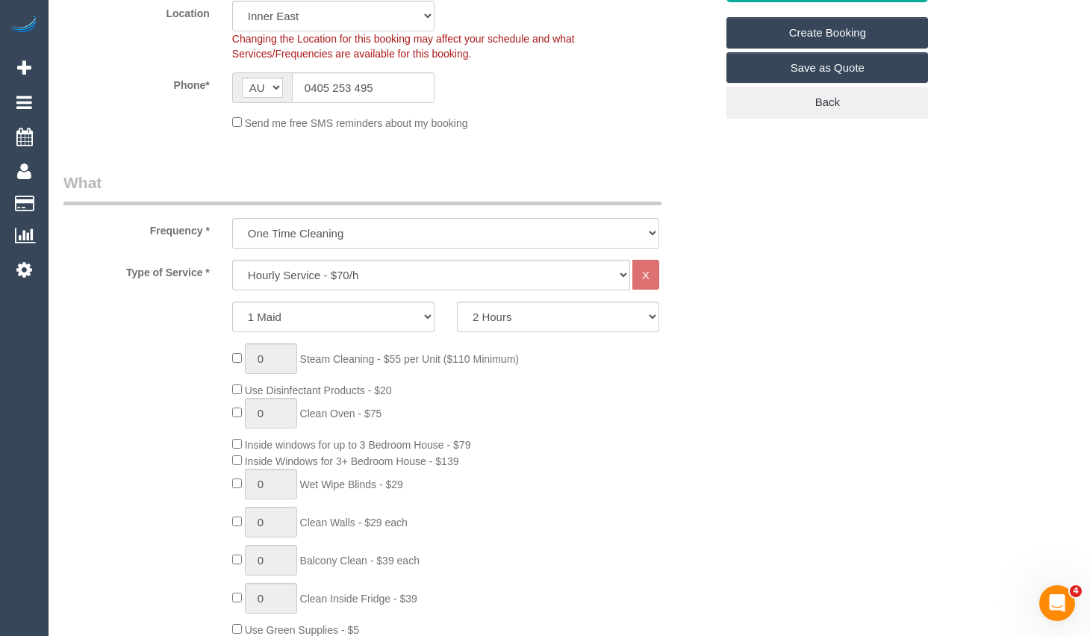
scroll to position [0, 0]
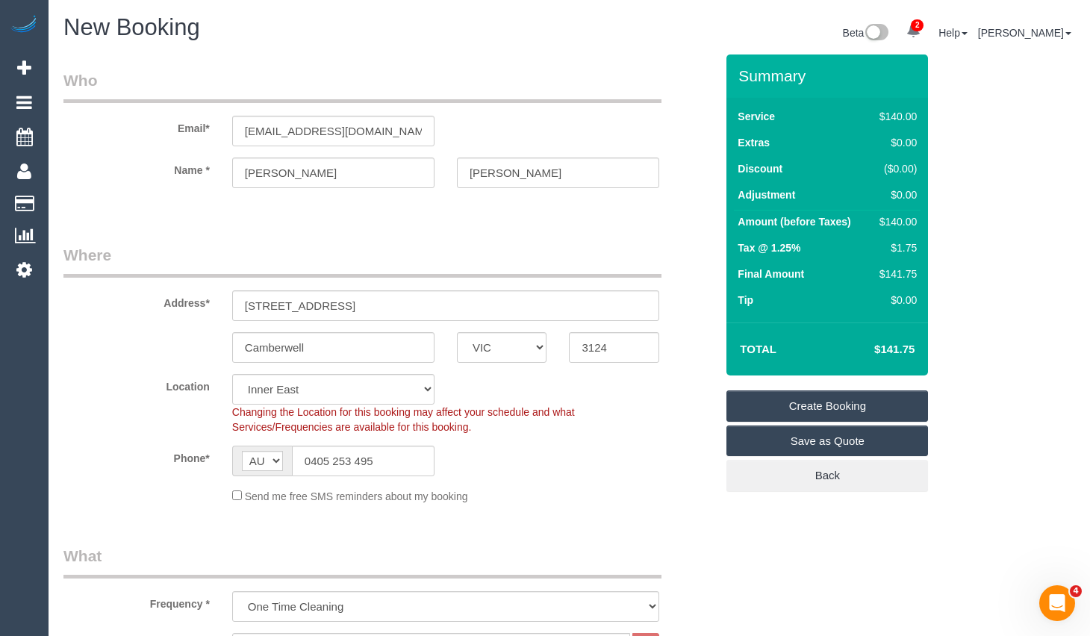
click at [796, 402] on link "Create Booking" at bounding box center [827, 405] width 202 height 31
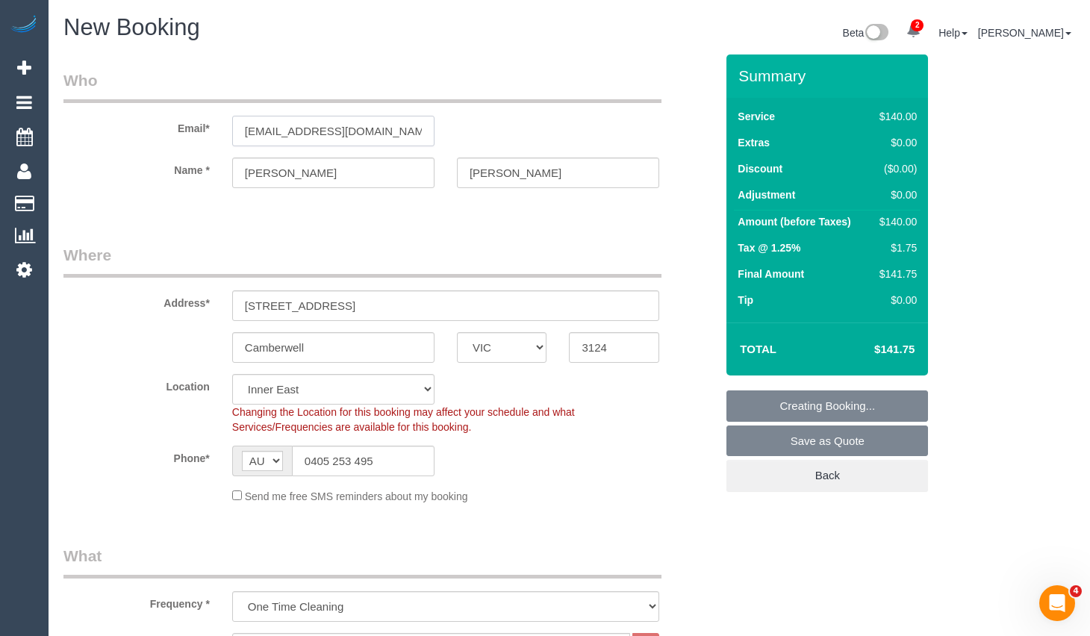
drag, startPoint x: 388, startPoint y: 130, endPoint x: 118, endPoint y: 103, distance: 271.5
click at [112, 104] on div "Email* bealevictoria@hotmail.com" at bounding box center [389, 107] width 674 height 77
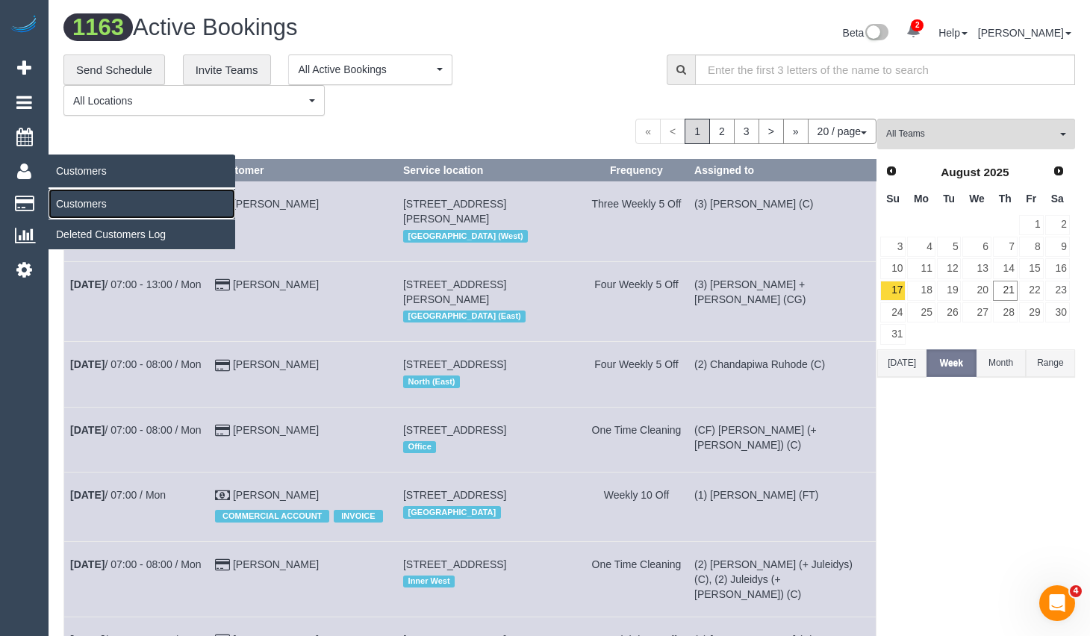
click at [70, 197] on link "Customers" at bounding box center [142, 204] width 187 height 30
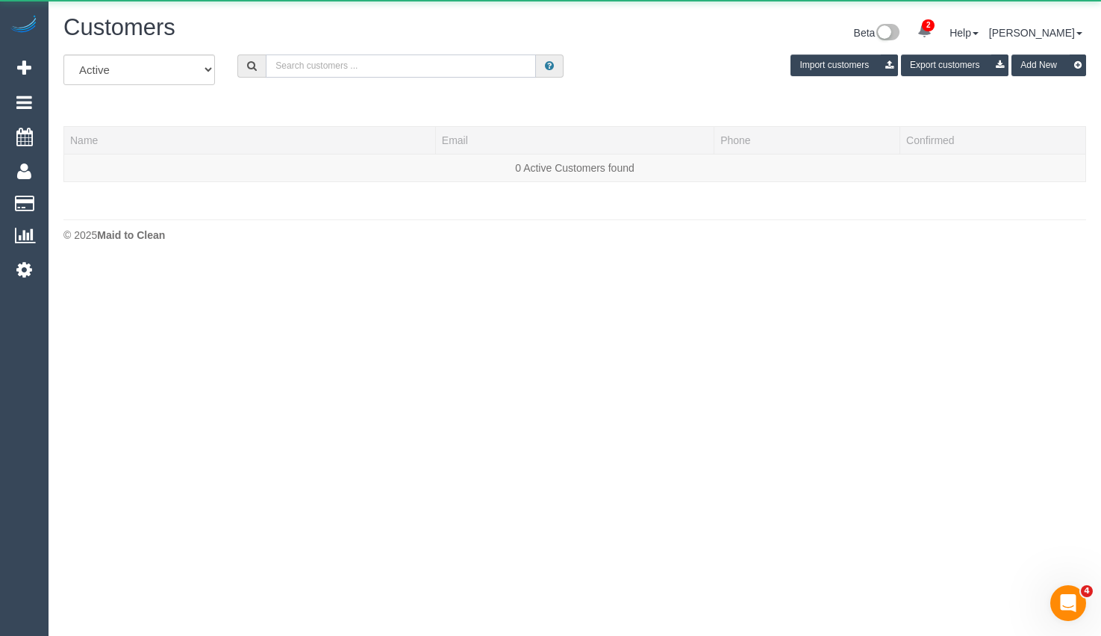
click at [370, 63] on input "text" at bounding box center [401, 65] width 270 height 23
paste input "[EMAIL_ADDRESS][DOMAIN_NAME]"
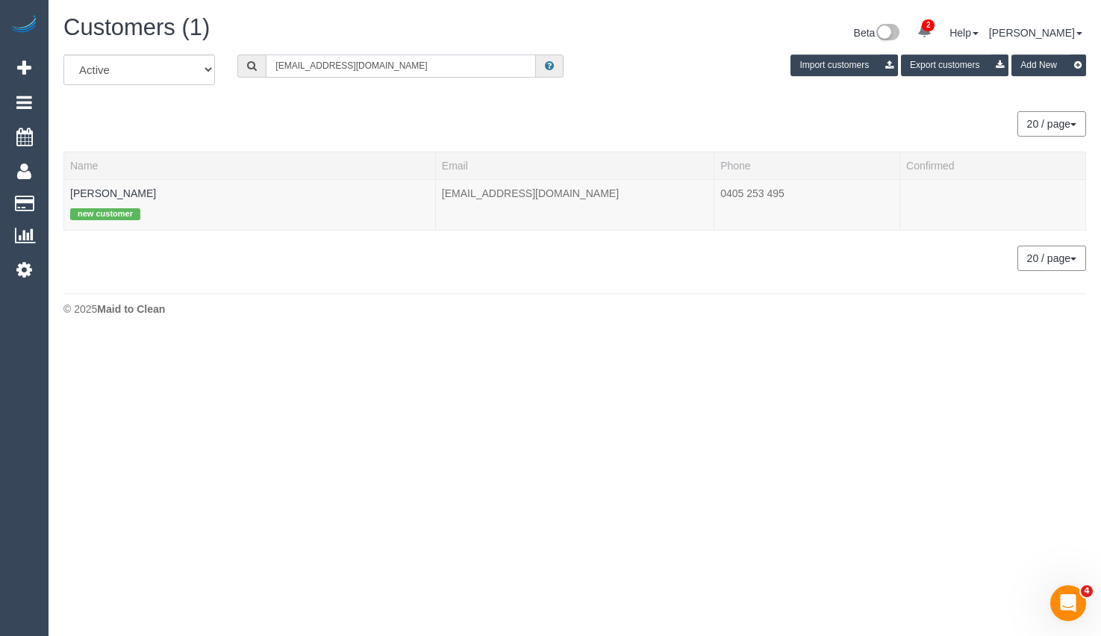
type input "[EMAIL_ADDRESS][DOMAIN_NAME]"
click at [82, 194] on link "Vicky Beale" at bounding box center [113, 193] width 86 height 12
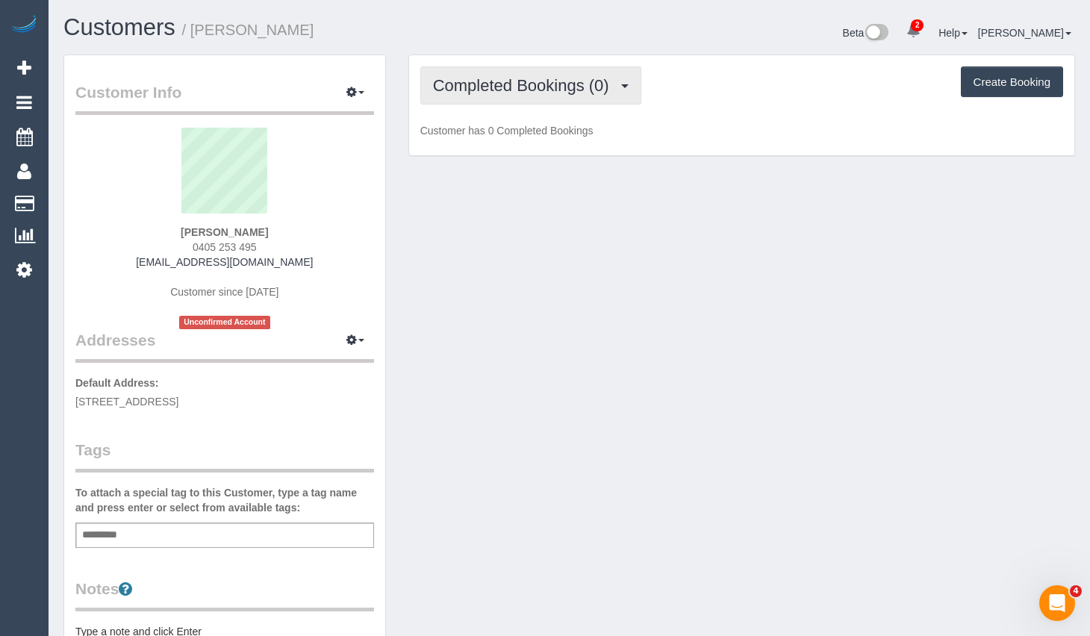
click at [505, 83] on span "Completed Bookings (0)" at bounding box center [525, 85] width 184 height 19
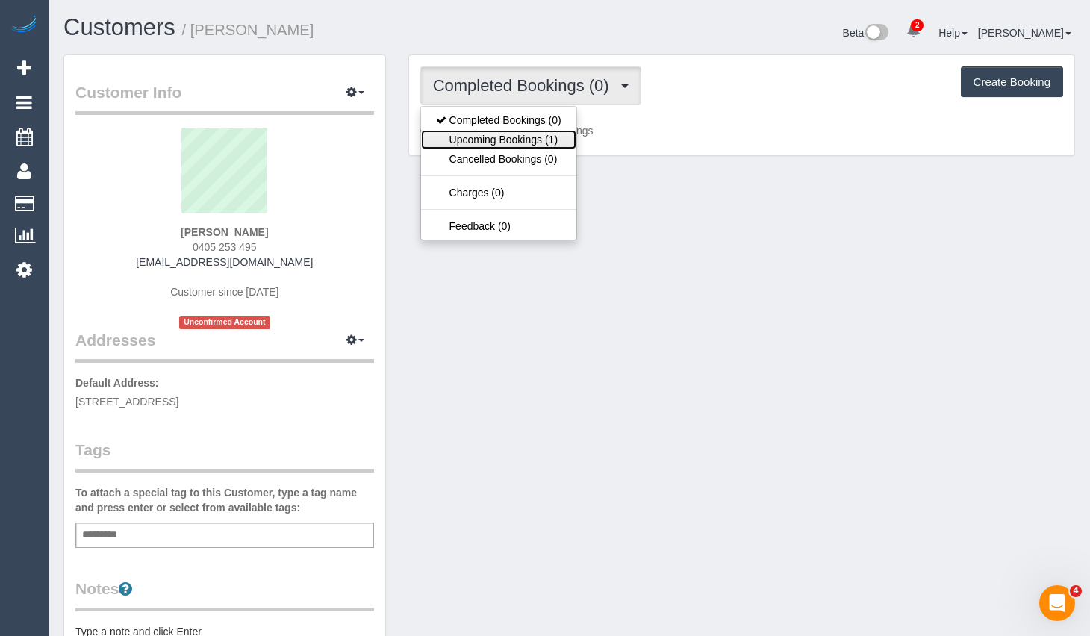
click at [537, 145] on link "Upcoming Bookings (1)" at bounding box center [498, 139] width 155 height 19
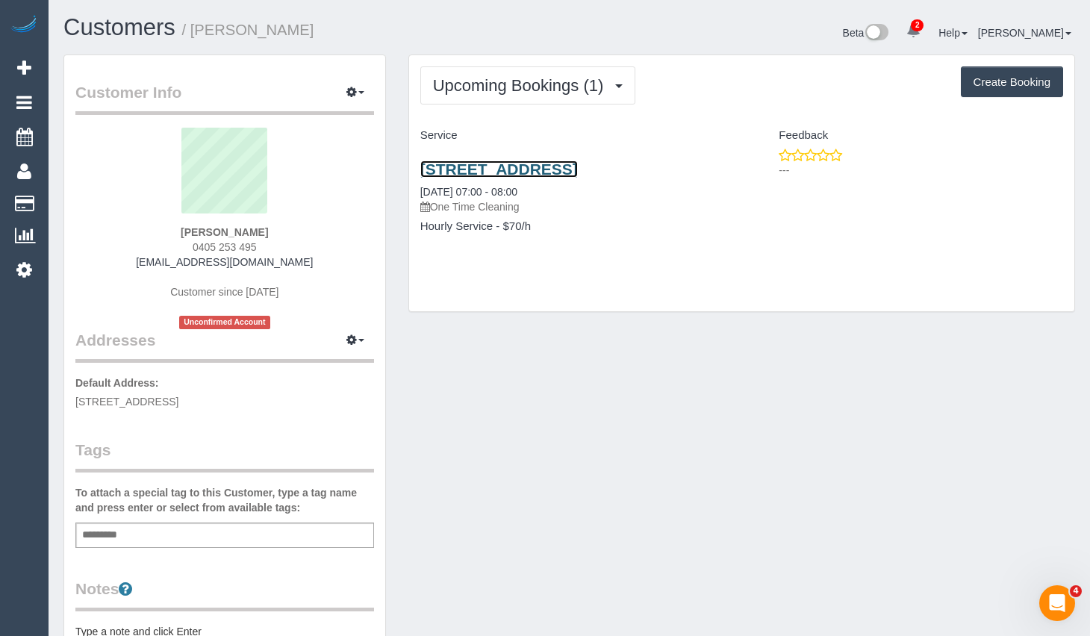
click at [578, 167] on link "591 Riversdale Rd, Camberwell, VIC 3124" at bounding box center [498, 168] width 157 height 17
click at [1088, 148] on div "Customers / Vicky Beale Beta 2 Your Notifications You have 0 alerts × You have …" at bounding box center [569, 553] width 1041 height 1106
click at [496, 577] on div "Customer Info Edit Contact Info Send Message Email Preferences Special Sales Ta…" at bounding box center [569, 554] width 1034 height 1000
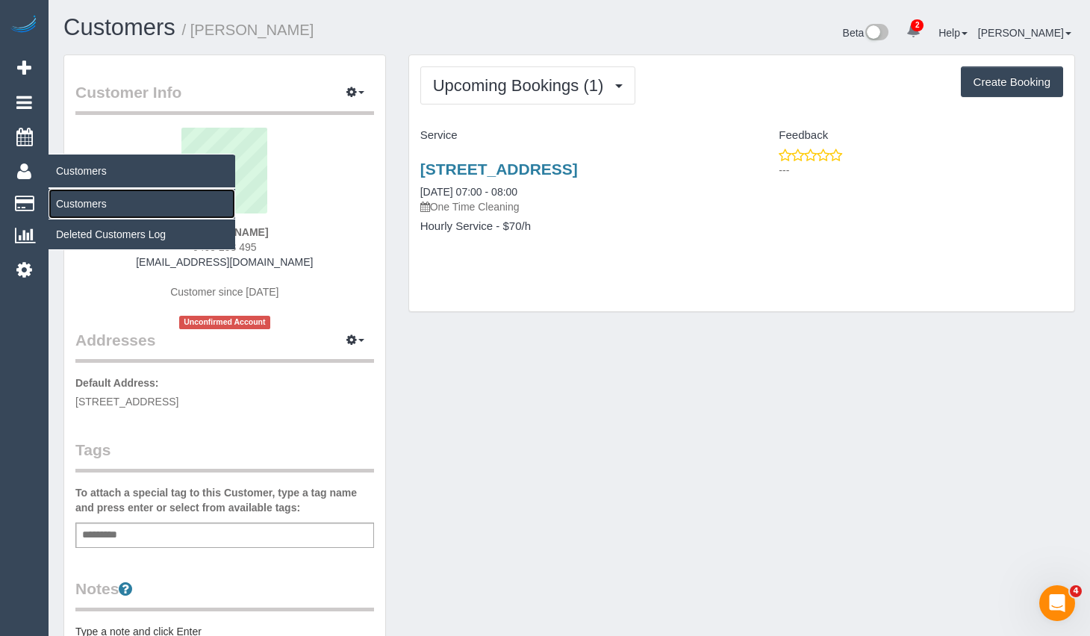
drag, startPoint x: 81, startPoint y: 200, endPoint x: 139, endPoint y: 201, distance: 58.2
click at [81, 200] on link "Customers" at bounding box center [142, 204] width 187 height 30
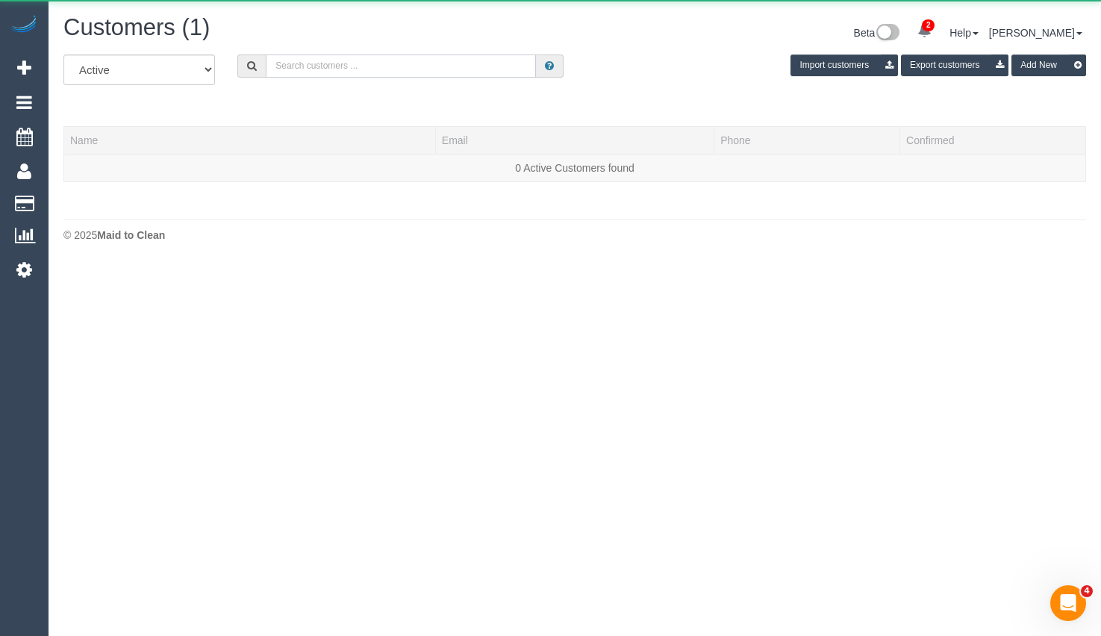
click at [414, 68] on input "text" at bounding box center [401, 65] width 270 height 23
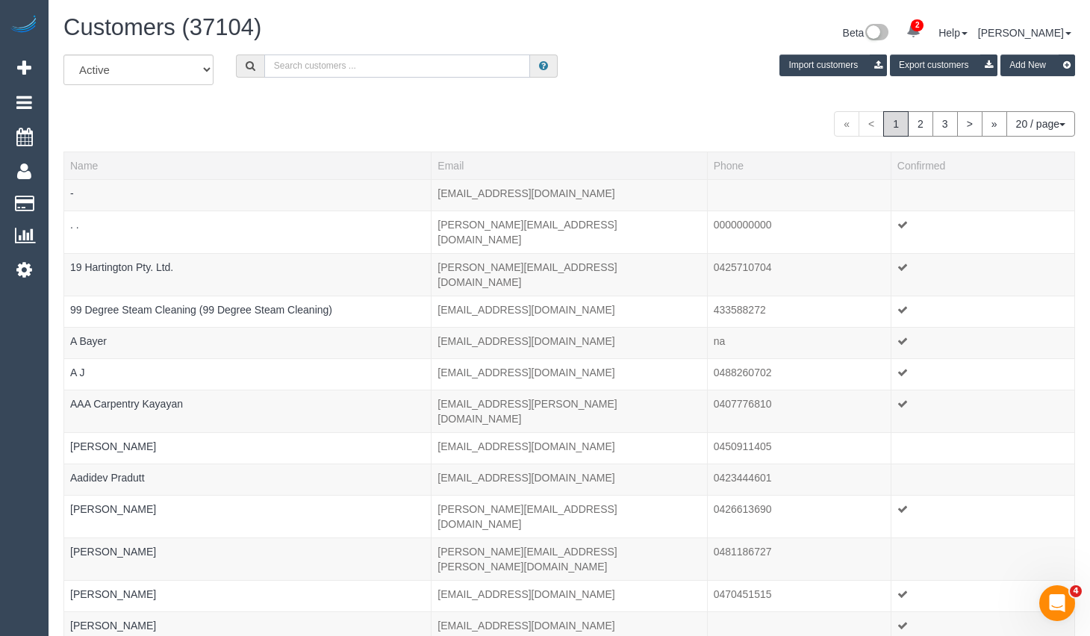
click at [495, 63] on input "text" at bounding box center [397, 65] width 266 height 23
type input "0431 267 729"
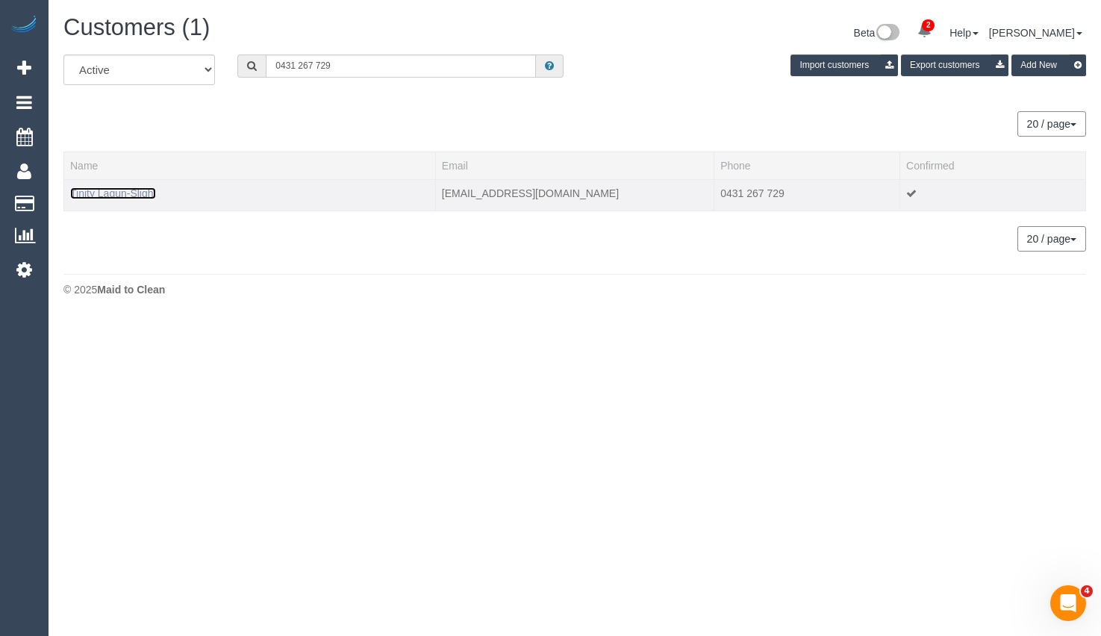
click at [134, 197] on link "Tinity Lagun-Slight" at bounding box center [113, 193] width 86 height 12
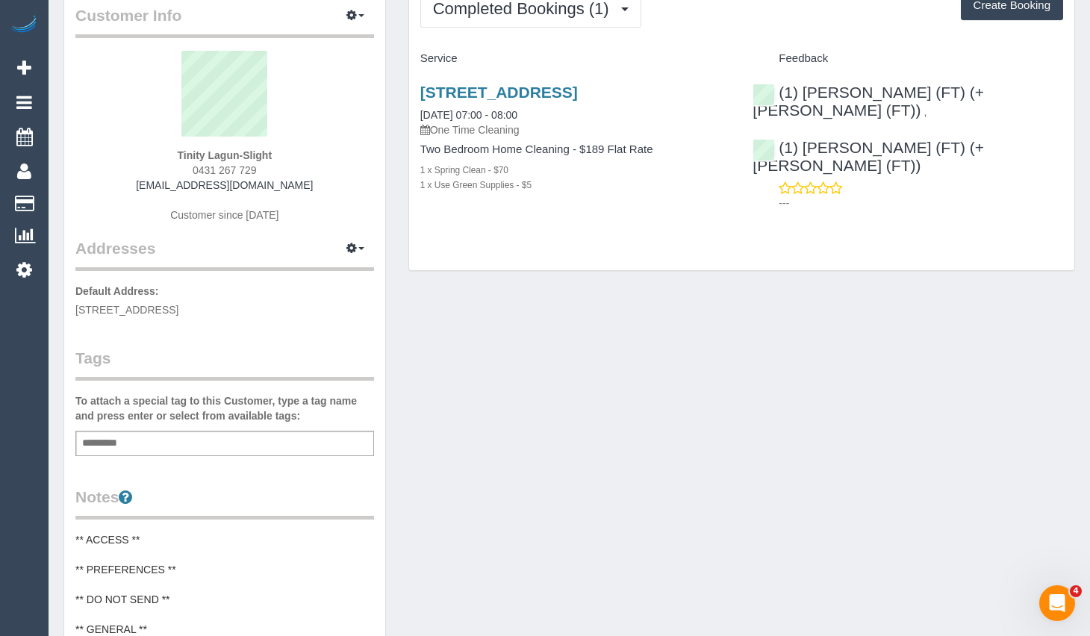
scroll to position [75, 0]
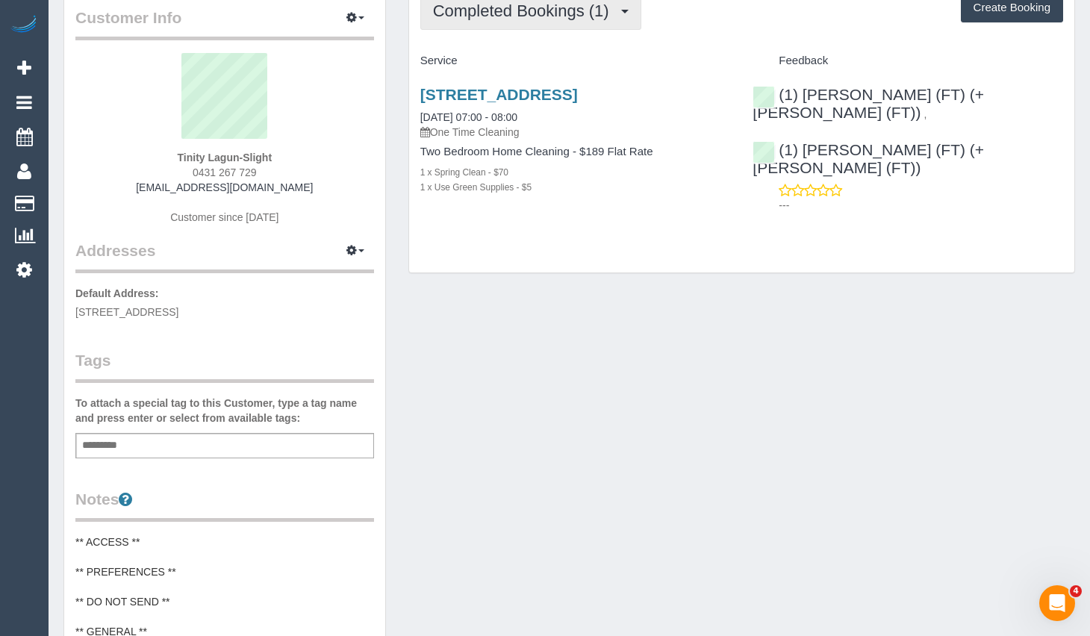
click at [561, 16] on span "Completed Bookings (1)" at bounding box center [525, 10] width 184 height 19
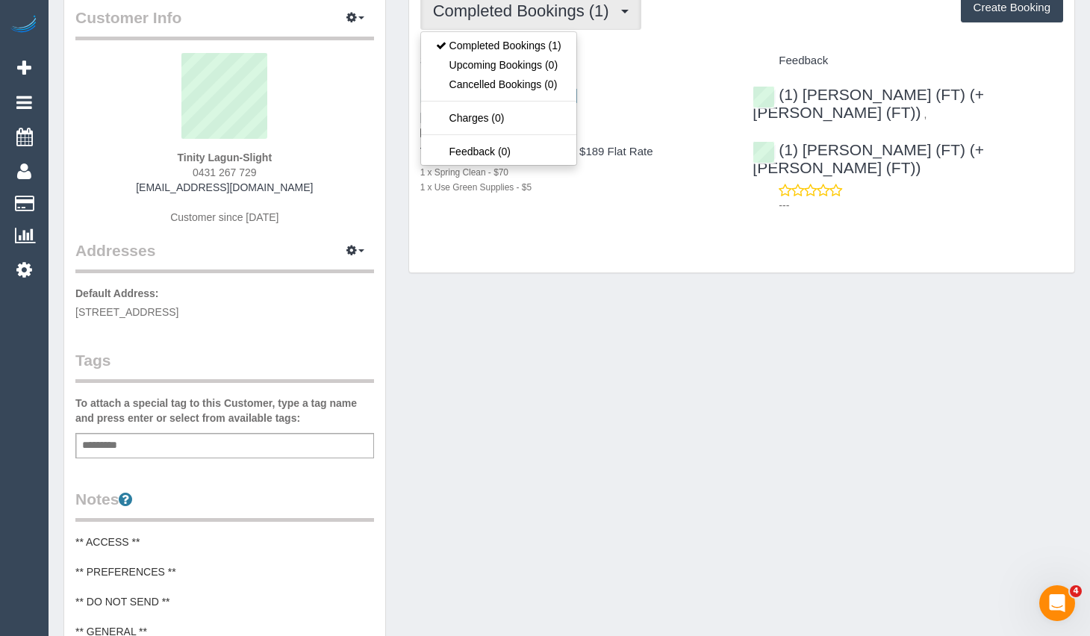
click at [708, 58] on h4 "Service" at bounding box center [575, 60] width 311 height 13
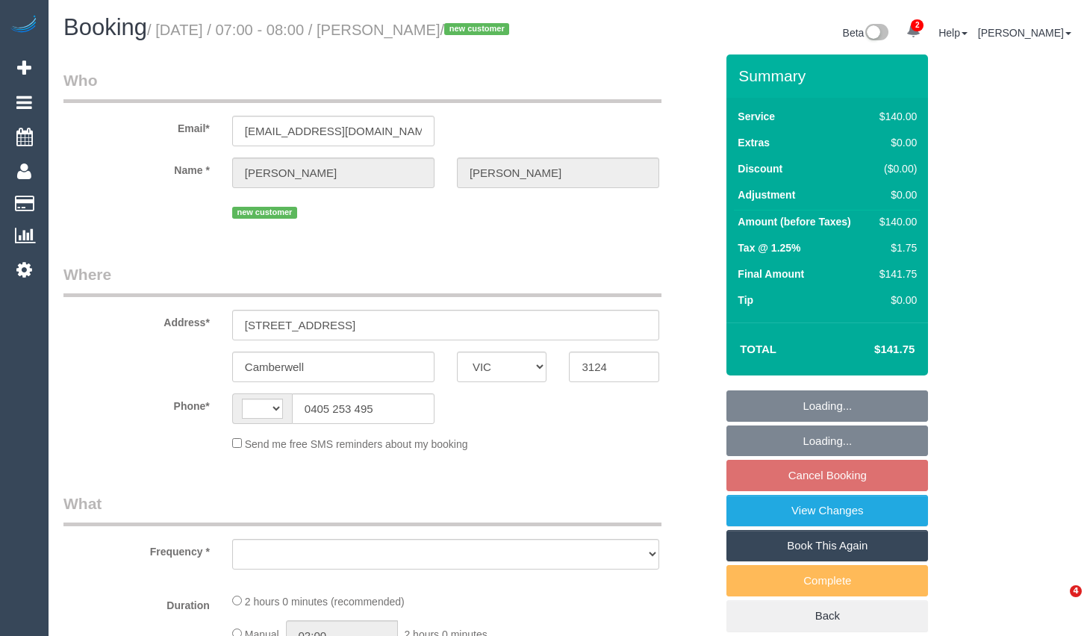
select select "VIC"
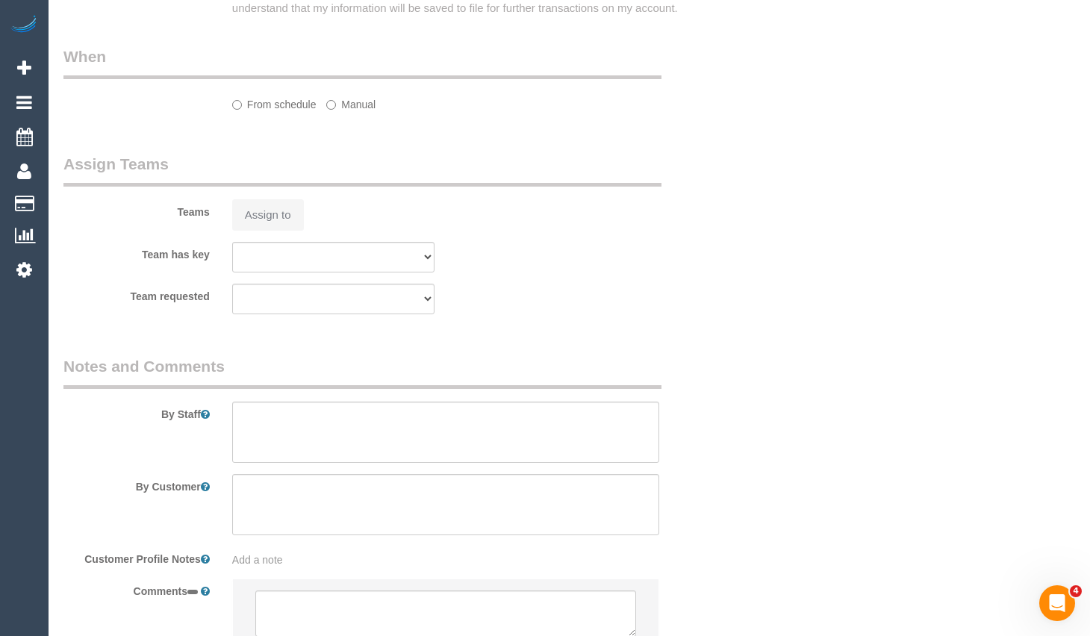
select select "string:AU"
select select "object:549"
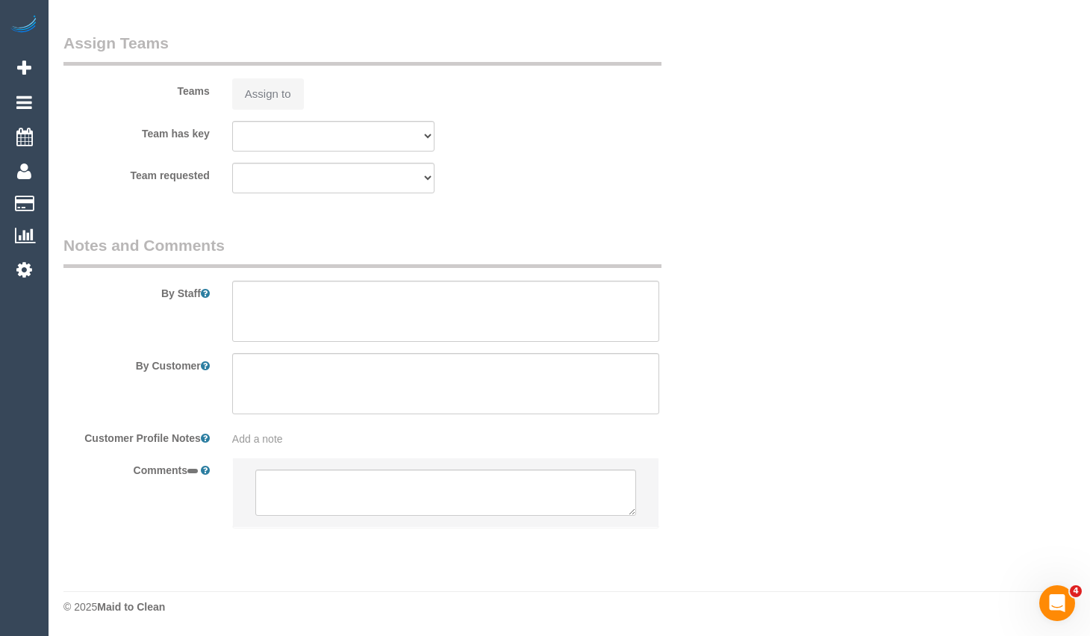
select select "string:stripe-pm_1RyNBo2GScqysDRVFu5wEEhO"
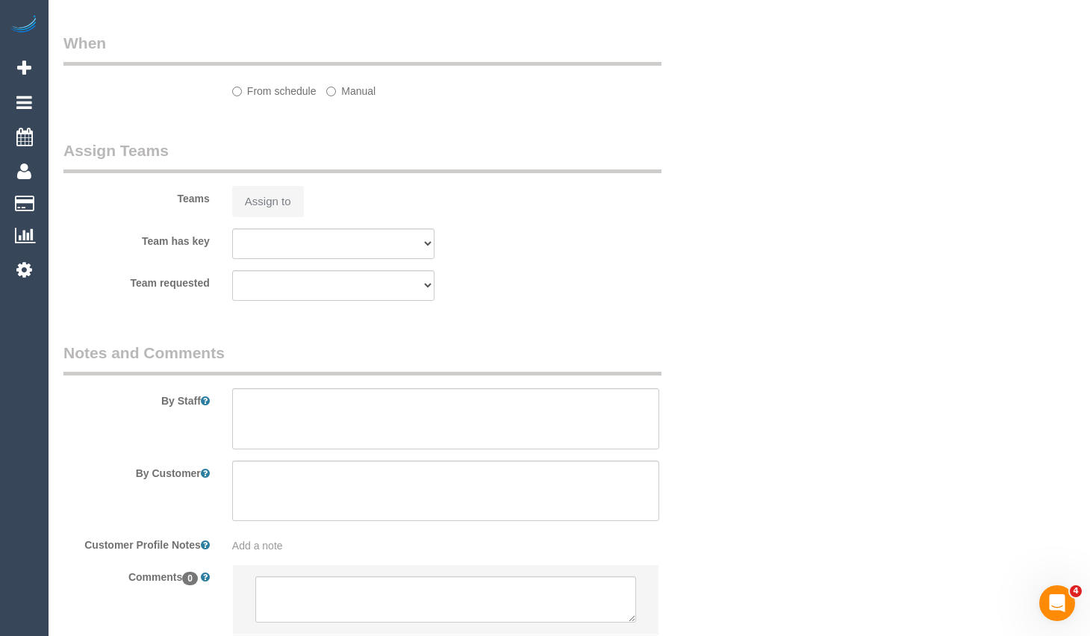
select select "object:720"
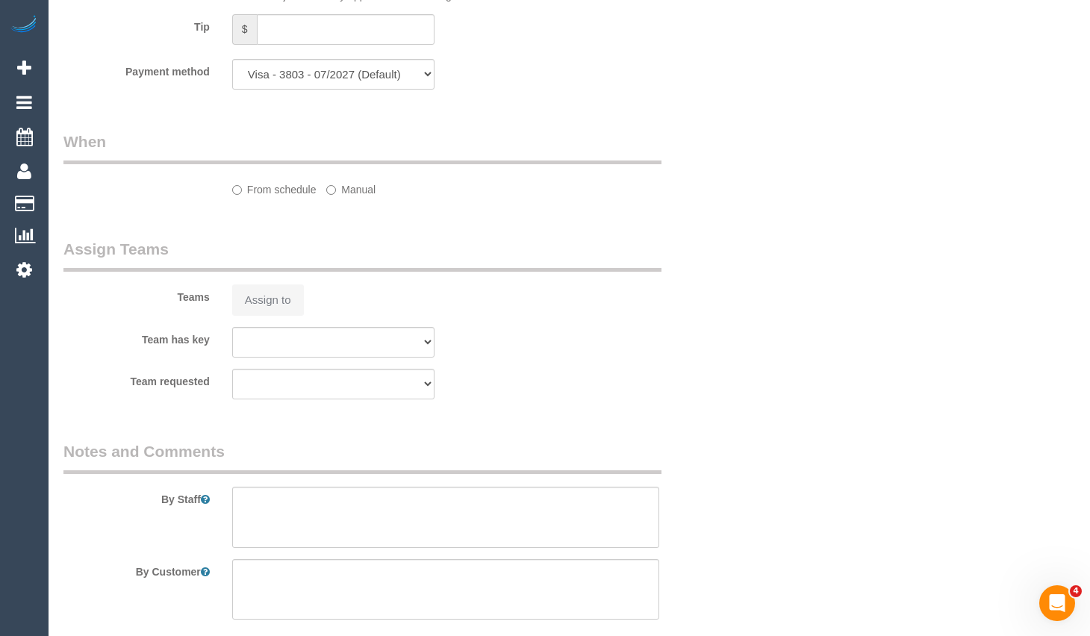
select select "number:28"
select select "number:14"
select select "number:18"
select select "number:25"
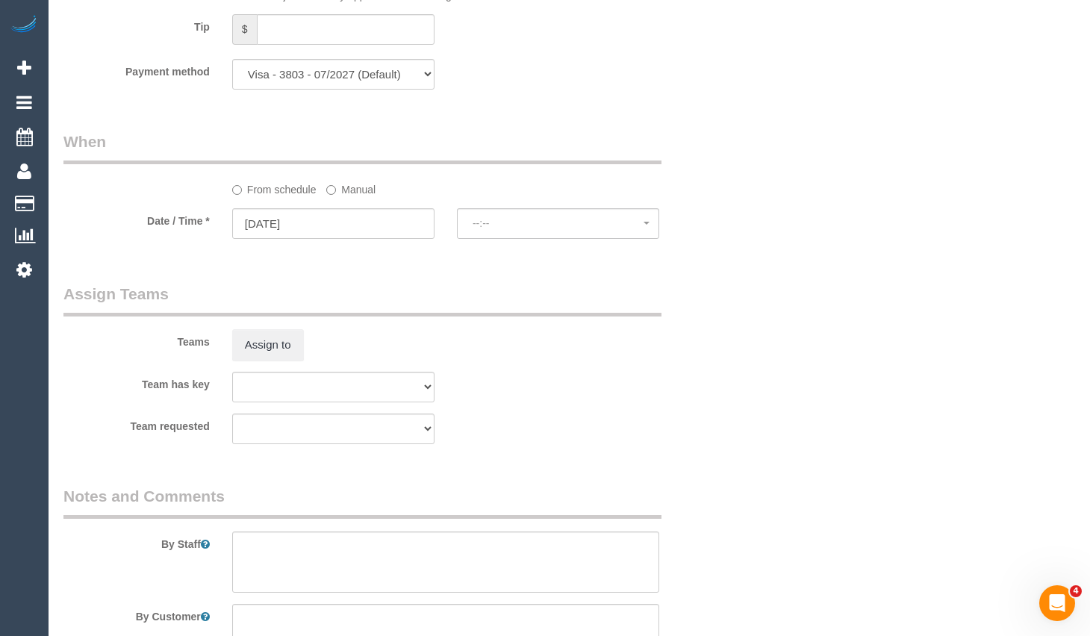
select select "spot1"
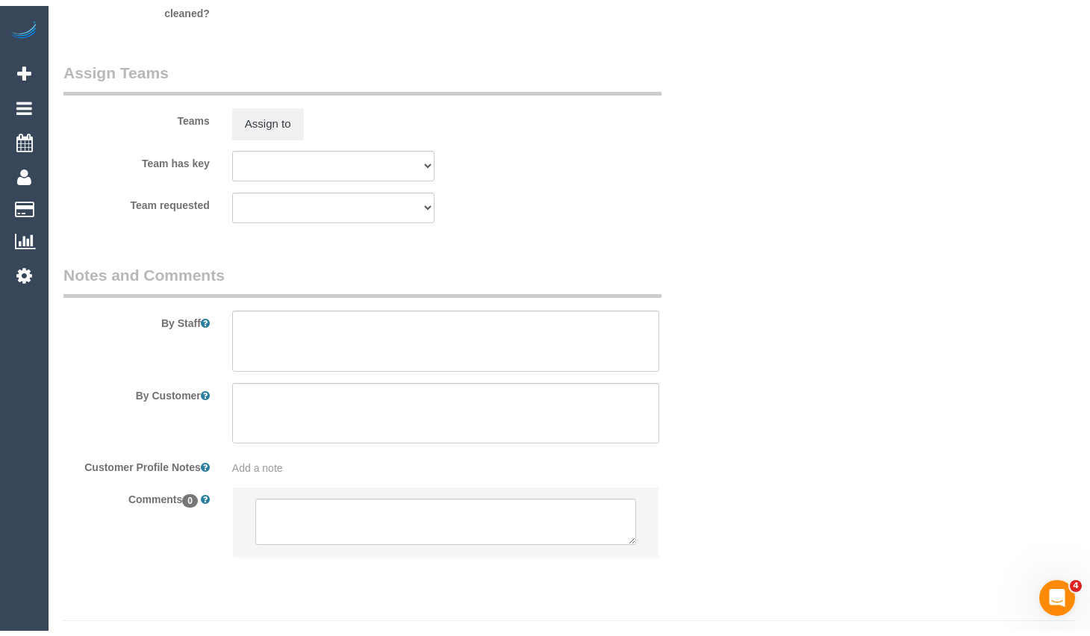
scroll to position [2215, 0]
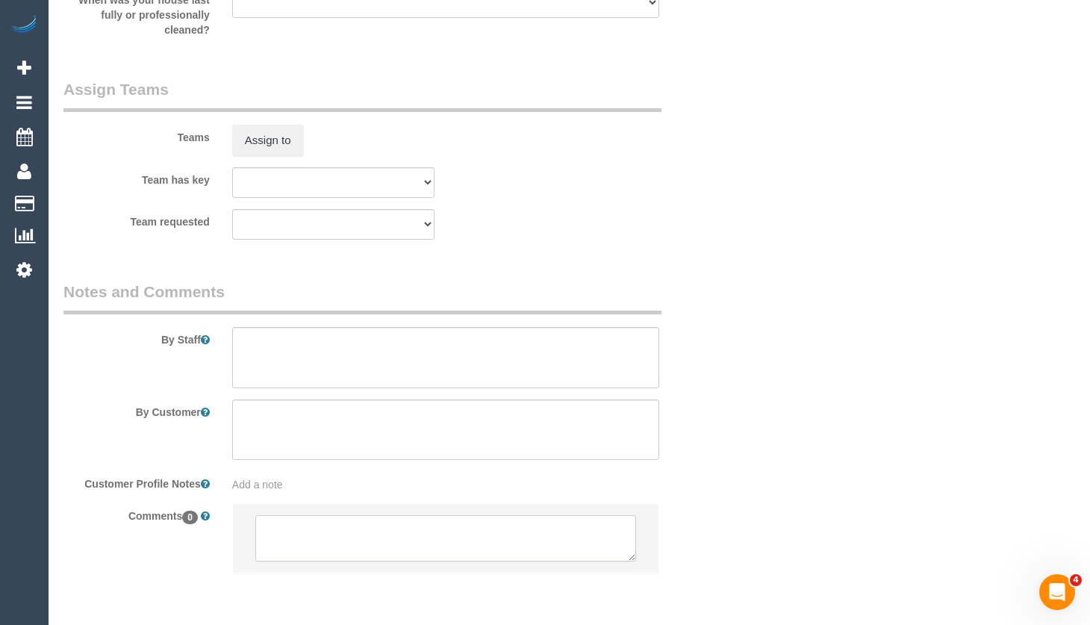
click at [425, 553] on textarea at bounding box center [445, 538] width 381 height 46
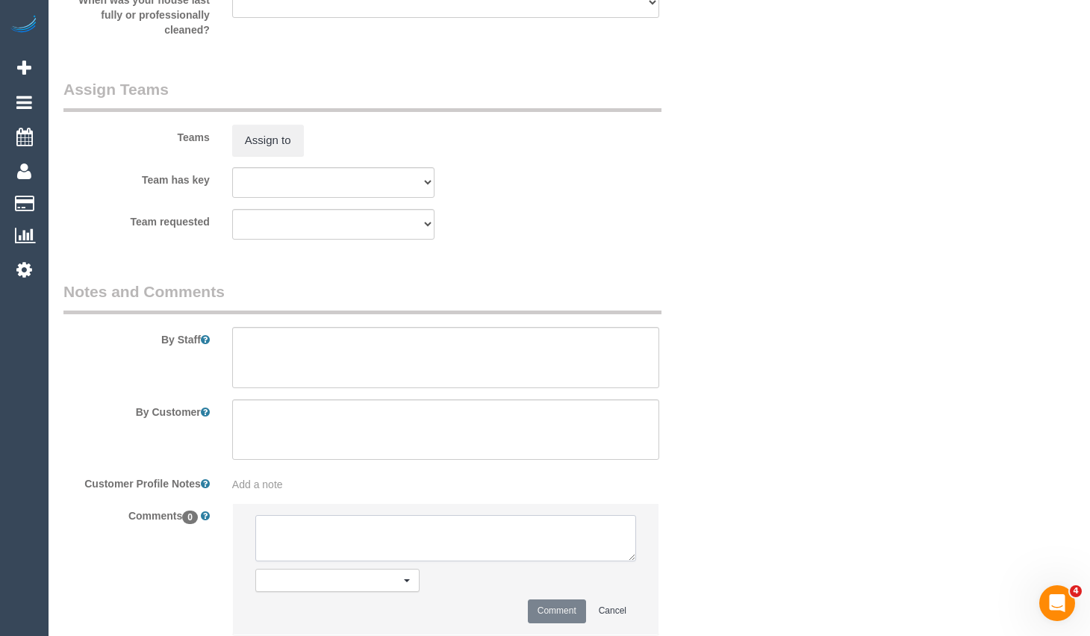
paste textarea "Flexibility dates: Flexibility times: Notes: Knows we need to review Contact vi…"
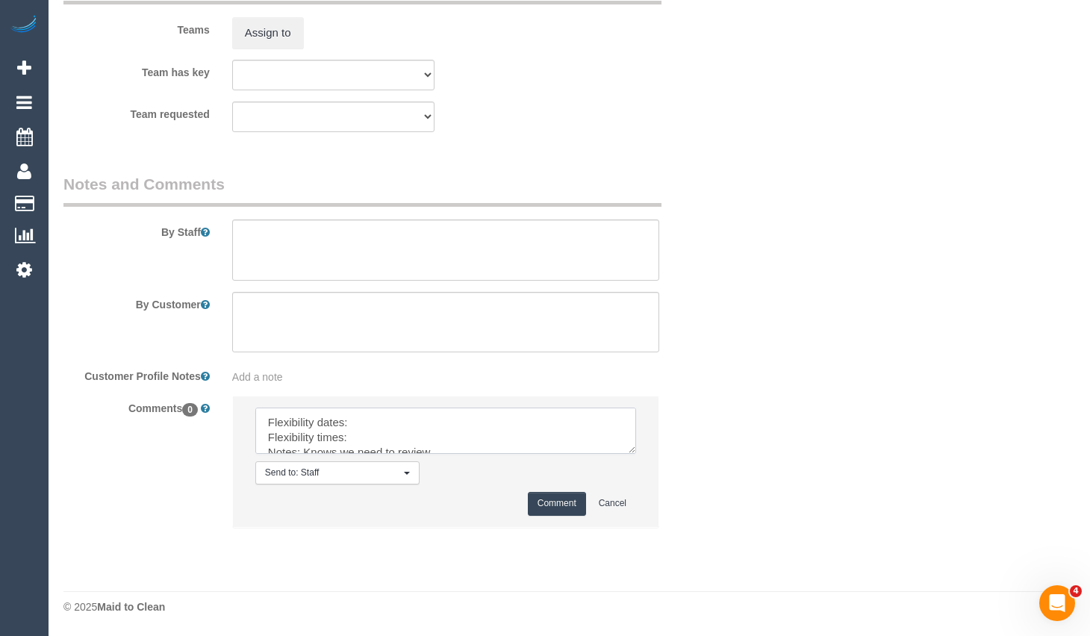
scroll to position [0, 0]
click at [443, 426] on textarea at bounding box center [445, 431] width 381 height 46
click at [391, 440] on textarea at bounding box center [445, 431] width 381 height 46
type textarea "Flexibility dates: Only [DATE][DATE] Flexibility times: 7AM-8AM AW Notes: Knows…"
click at [564, 500] on button "Comment" at bounding box center [557, 503] width 58 height 23
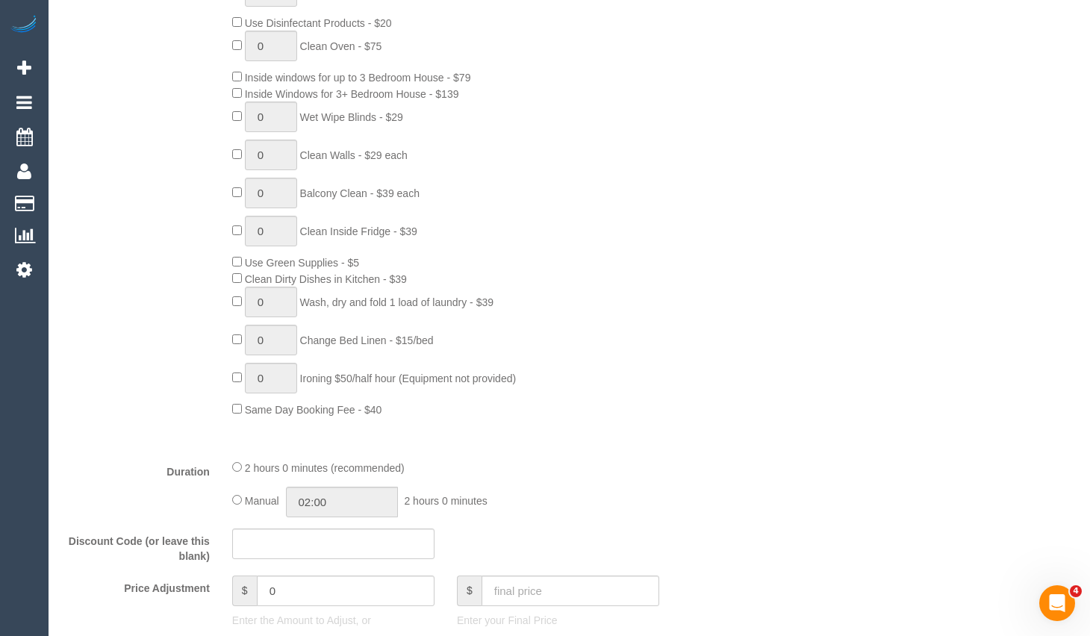
scroll to position [699, 0]
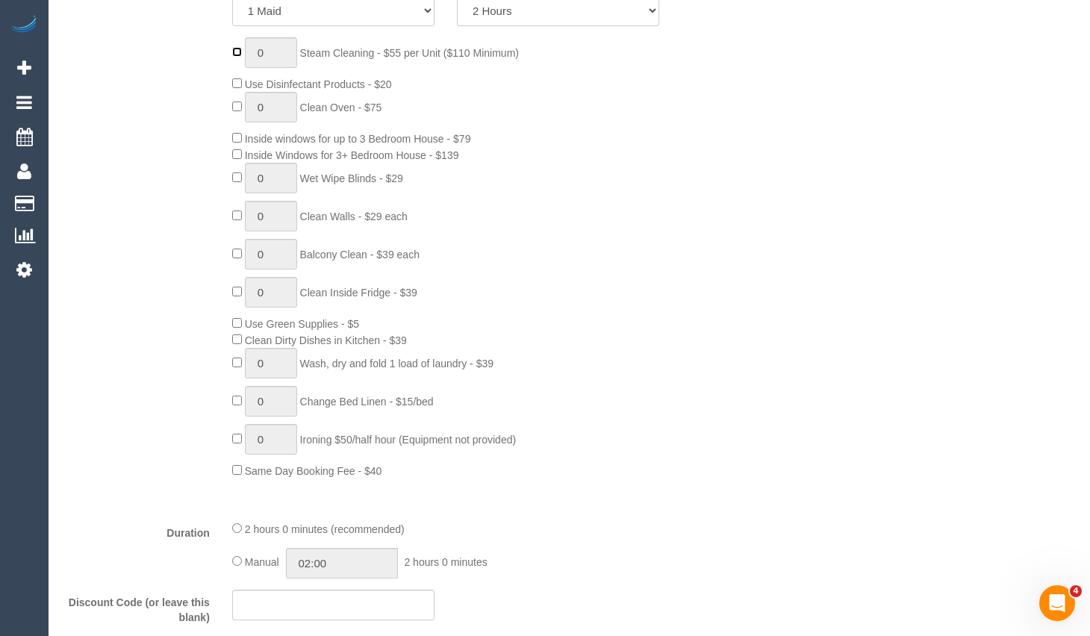
type input "1"
select select "spot22"
drag, startPoint x: 270, startPoint y: 67, endPoint x: 249, endPoint y: 62, distance: 21.5
click at [249, 62] on input "1" at bounding box center [271, 52] width 52 height 31
drag, startPoint x: 266, startPoint y: 69, endPoint x: 250, endPoint y: 66, distance: 16.0
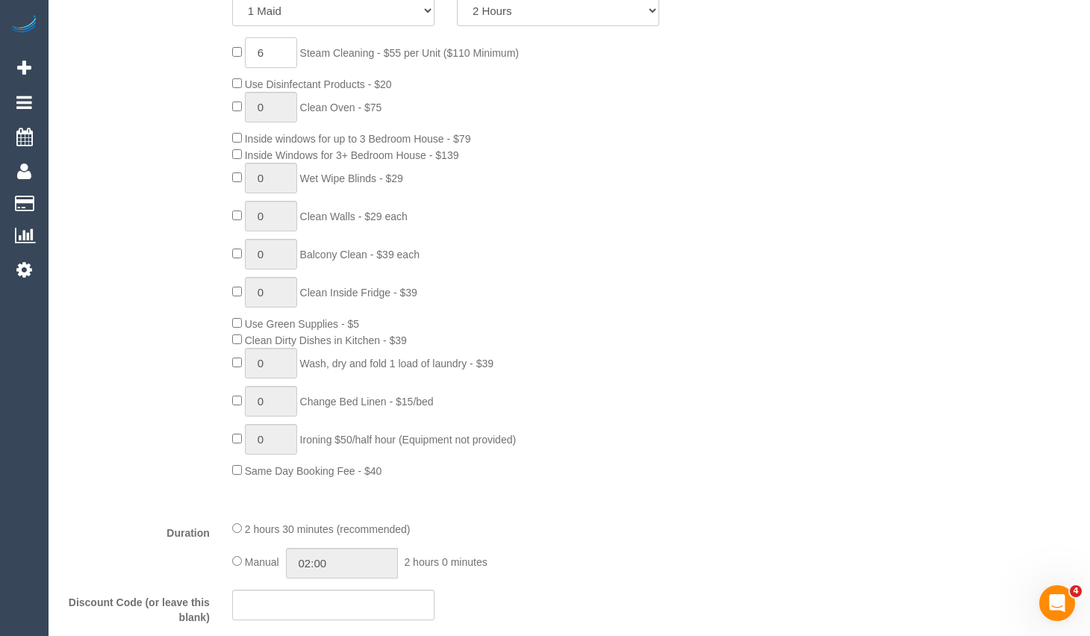
click at [250, 66] on input "6" at bounding box center [271, 52] width 52 height 31
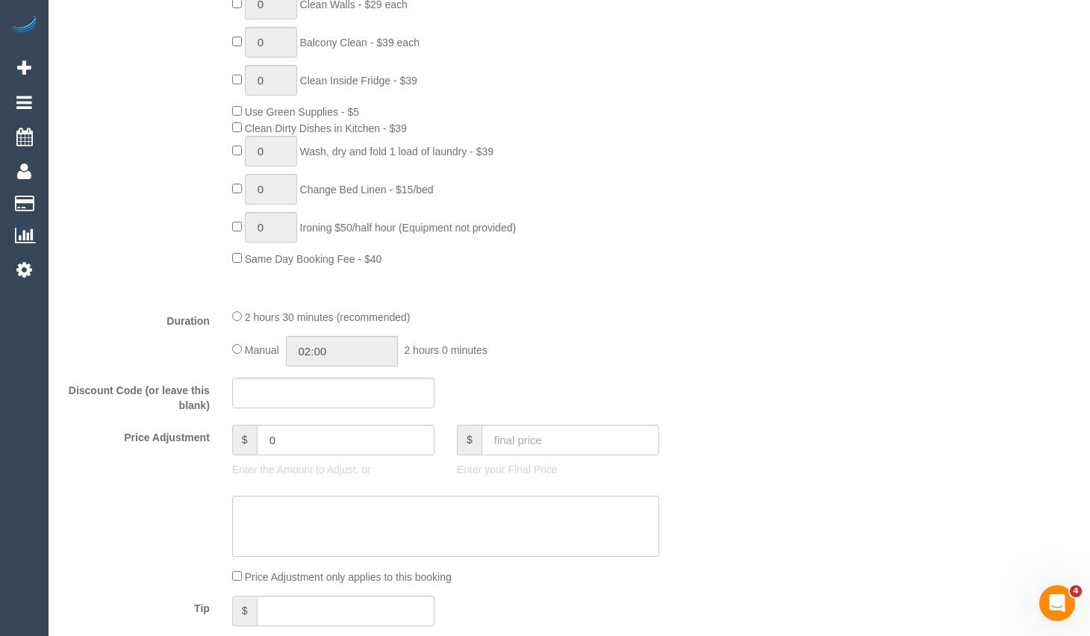
scroll to position [1072, 0]
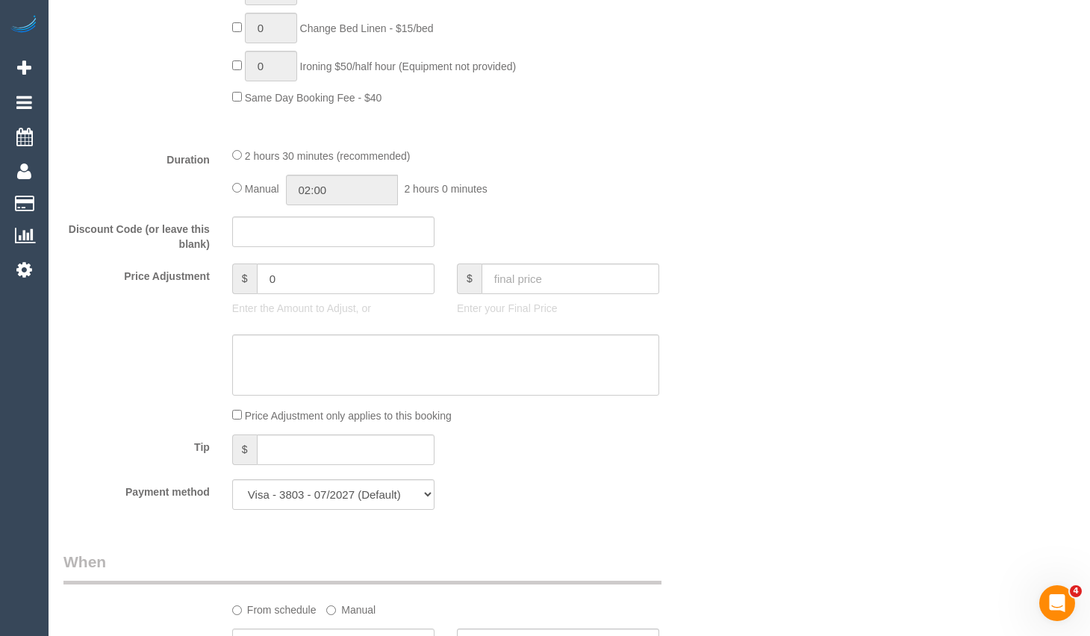
type input "5"
drag, startPoint x: 302, startPoint y: 295, endPoint x: 240, endPoint y: 293, distance: 62.0
click at [240, 293] on div "$ 0" at bounding box center [333, 278] width 202 height 31
click at [1039, 296] on div "Who Email* [EMAIL_ADDRESS][DOMAIN_NAME] Name * [PERSON_NAME][GEOGRAPHIC_DATA] n…" at bounding box center [568, 457] width 1011 height 2948
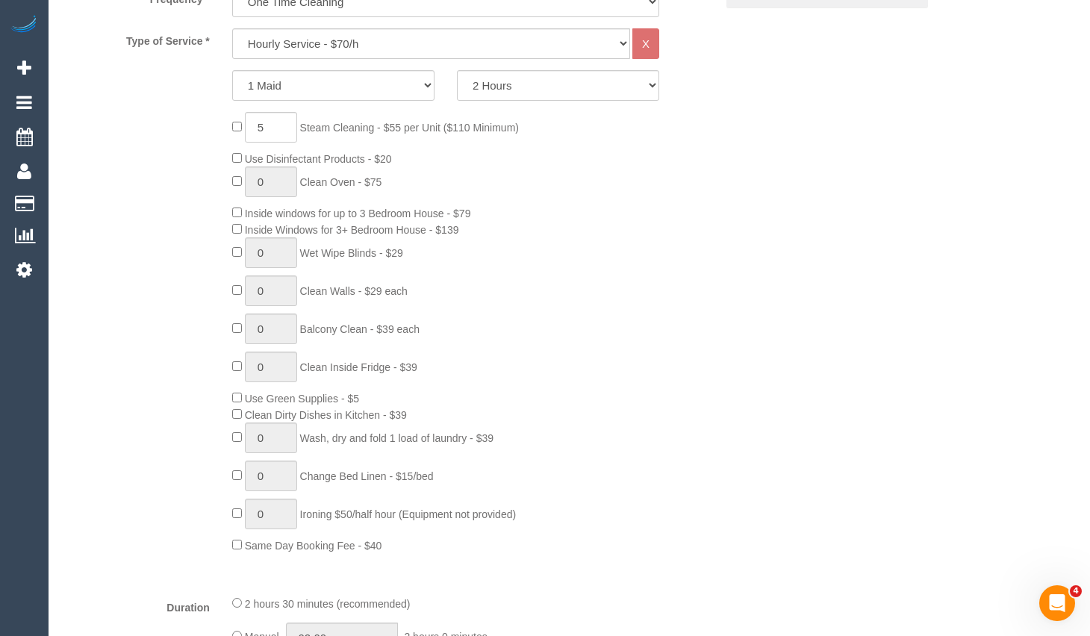
scroll to position [325, 0]
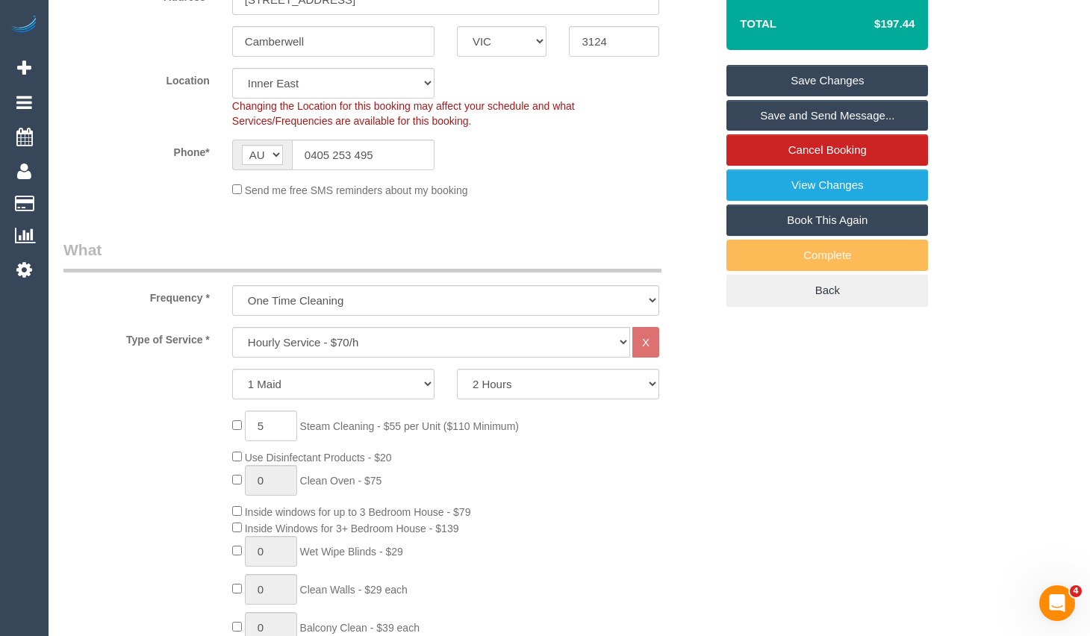
type input "27.5"
select select "spot43"
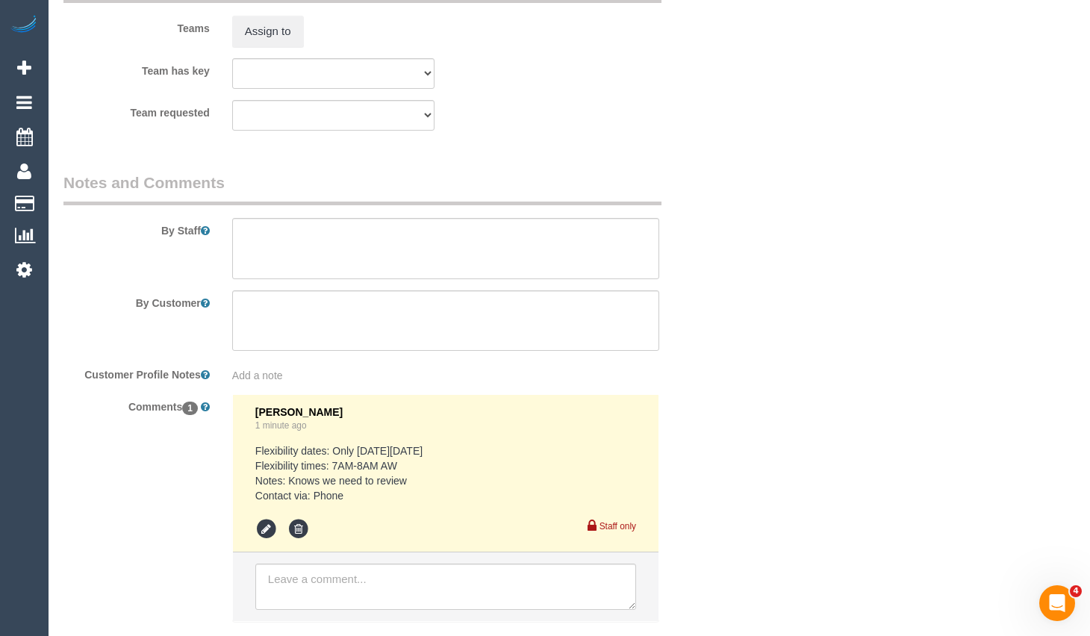
scroll to position [2436, 0]
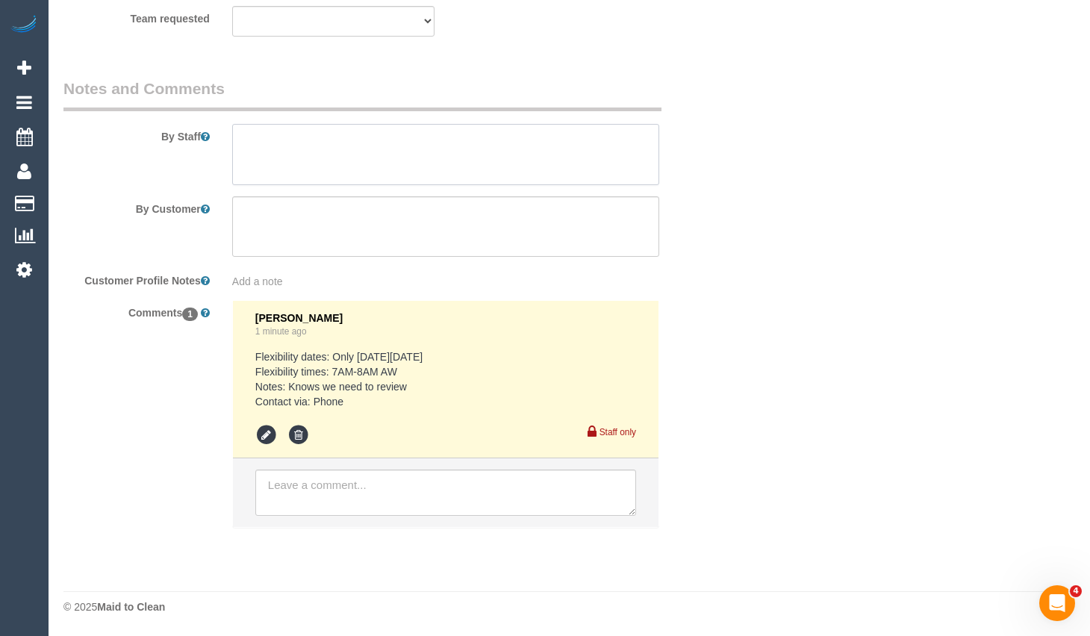
click at [440, 168] on textarea at bounding box center [445, 154] width 427 height 61
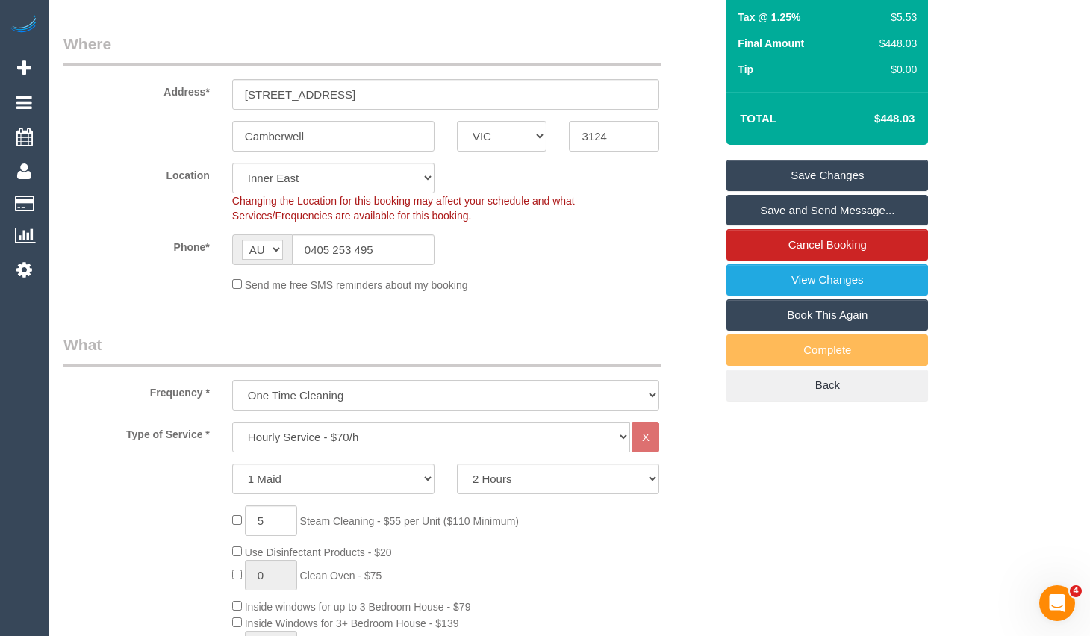
scroll to position [197, 0]
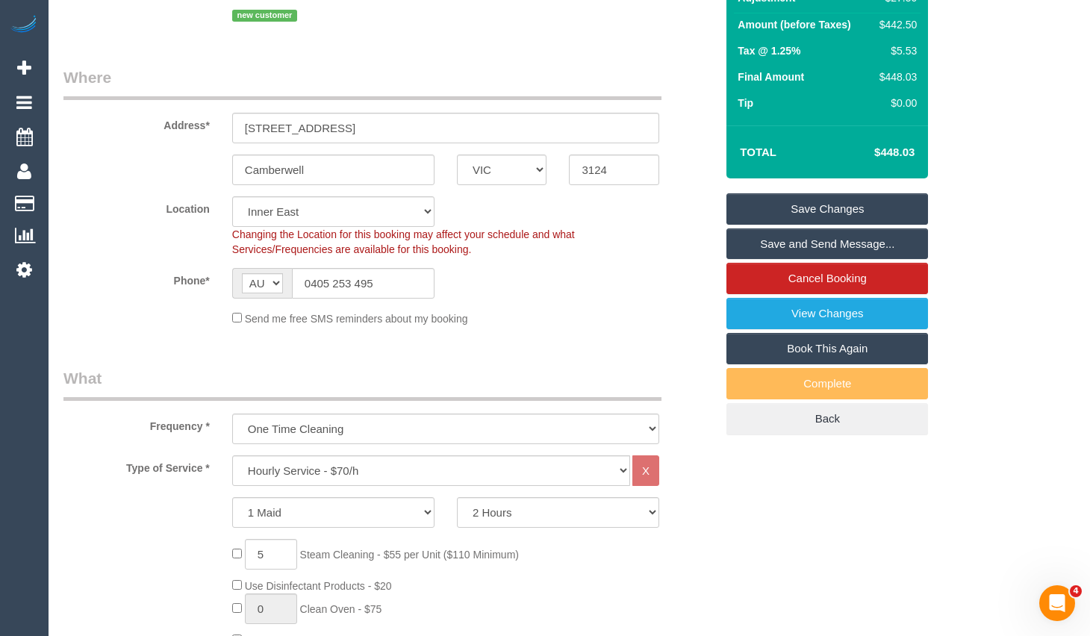
type textarea "Steam cleaning of 3 bedrooms + dining area + small living area and hallway"
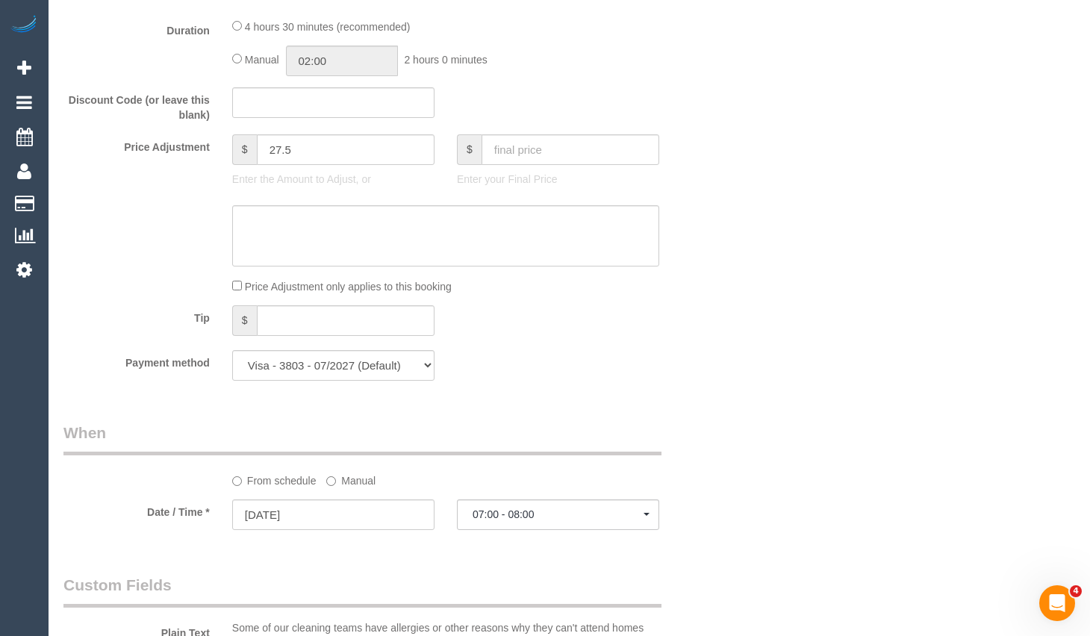
scroll to position [1018, 0]
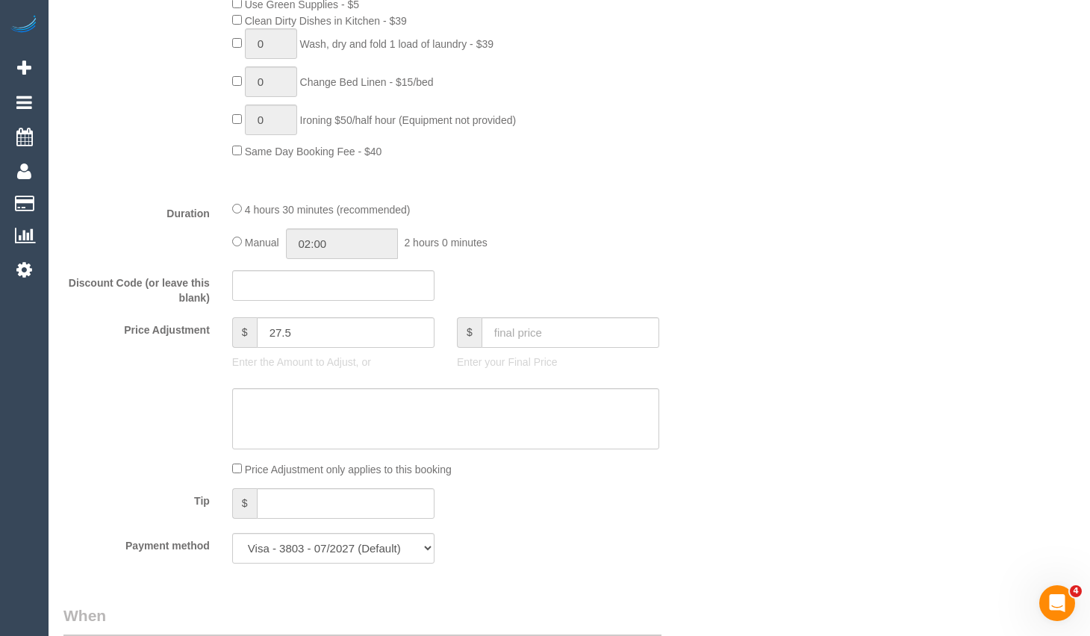
click at [1058, 124] on div "Who Email* [EMAIL_ADDRESS][DOMAIN_NAME] Name * [PERSON_NAME][GEOGRAPHIC_DATA] n…" at bounding box center [568, 510] width 1011 height 2948
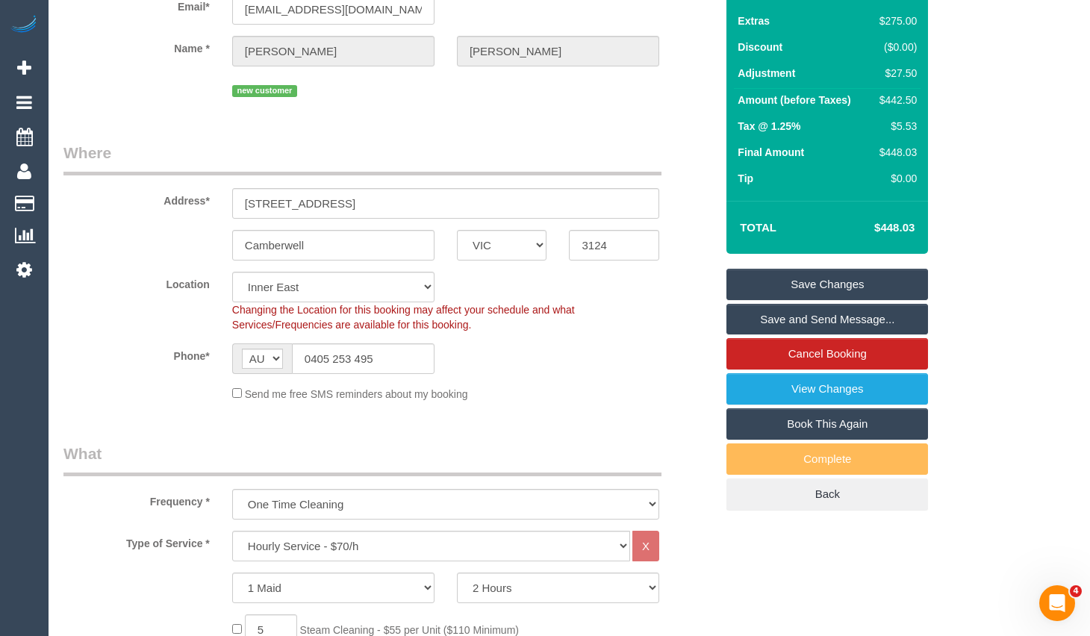
scroll to position [122, 0]
click at [802, 299] on link "Save Changes" at bounding box center [827, 283] width 202 height 31
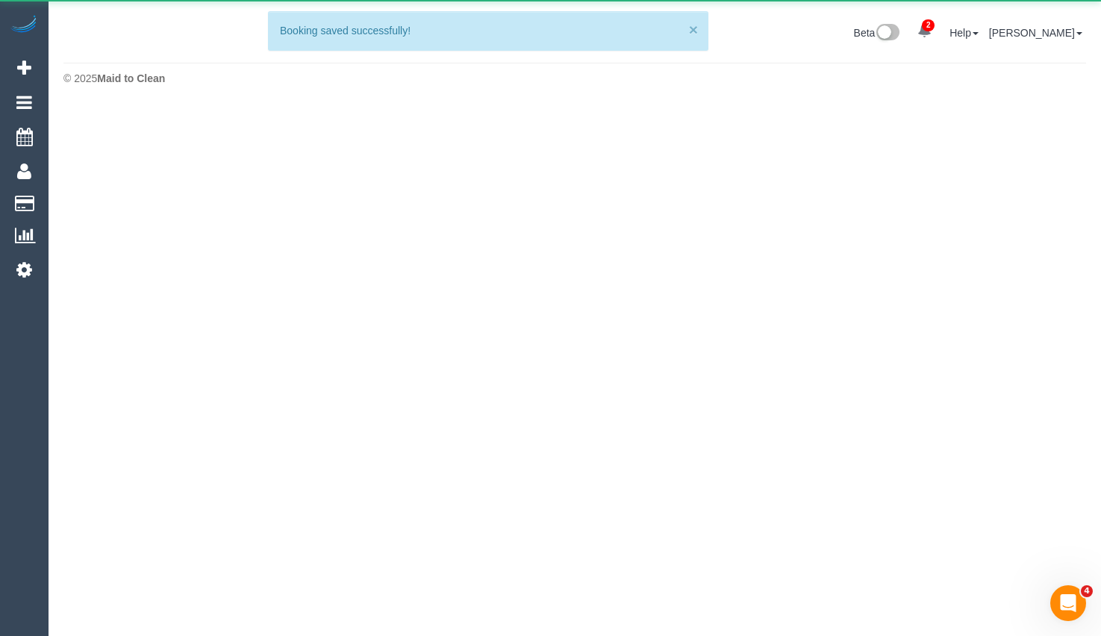
click at [694, 34] on button "×" at bounding box center [693, 30] width 9 height 16
